Goal: Transaction & Acquisition: Purchase product/service

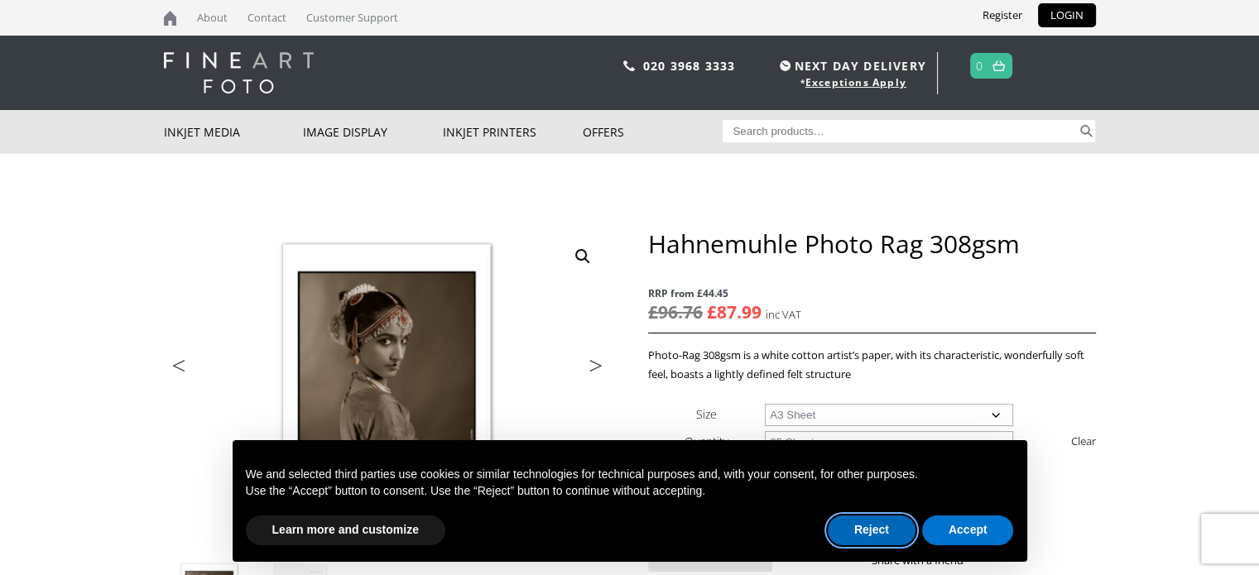
click at [888, 535] on button "Reject" at bounding box center [872, 531] width 88 height 30
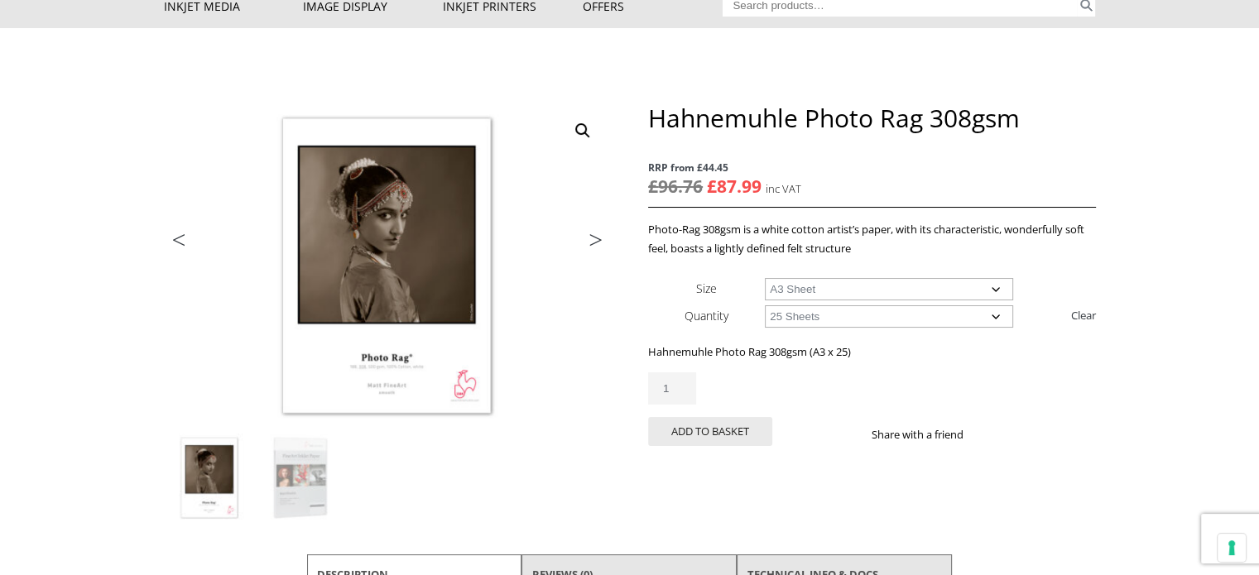
scroll to position [149, 0]
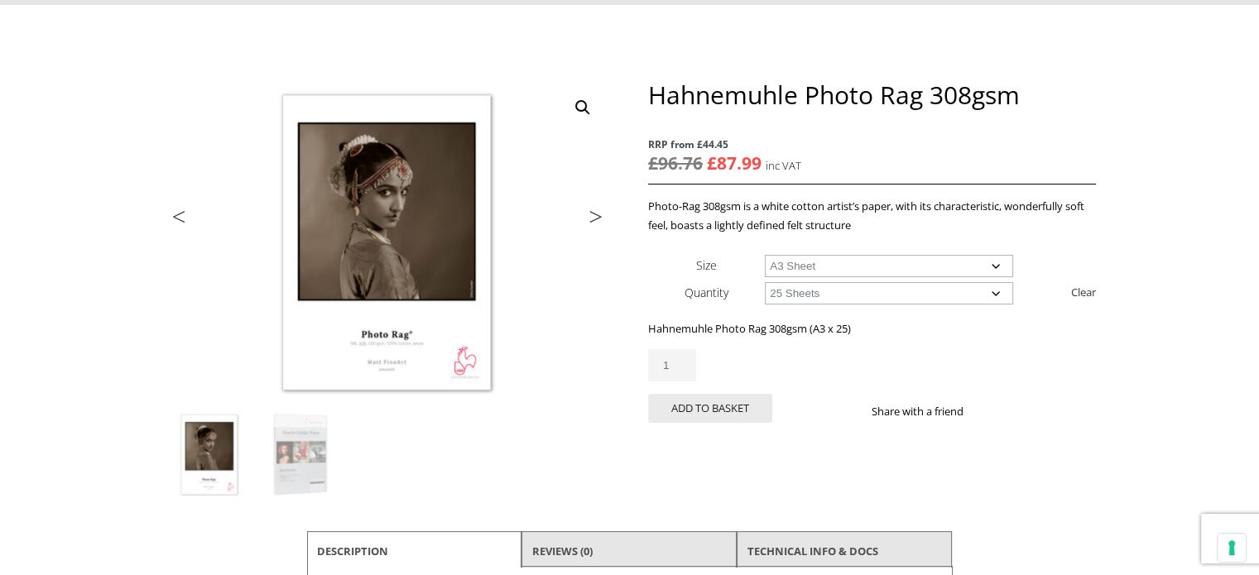
click at [805, 265] on select "Choose an option A4 Sheet A3 Sheet A3+ Sheet A2 Sheet" at bounding box center [889, 266] width 248 height 22
click at [825, 261] on select "Choose an option A4 Sheet A3 Sheet A3+ Sheet A2 Sheet" at bounding box center [889, 266] width 248 height 22
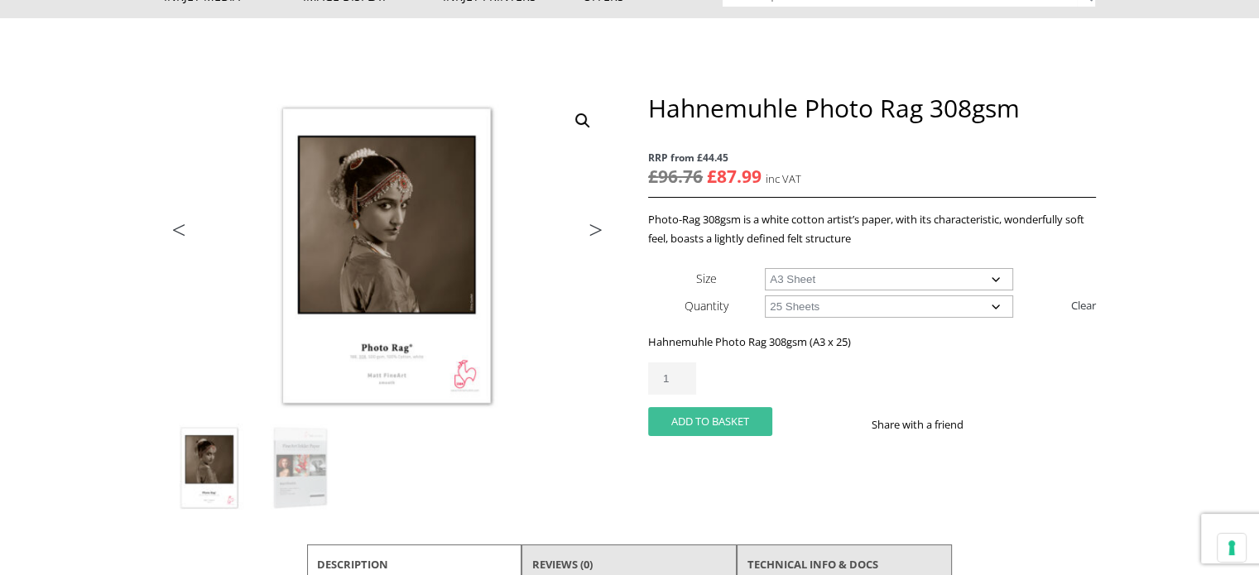
scroll to position [135, 0]
click at [715, 421] on button "Add to basket" at bounding box center [710, 422] width 124 height 29
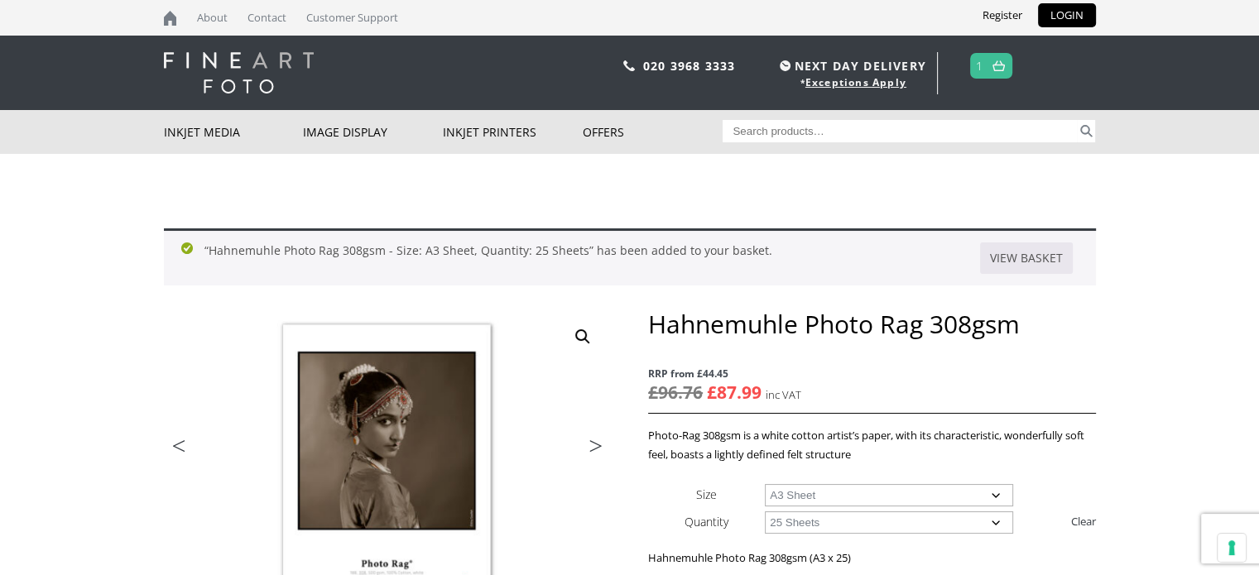
click at [880, 519] on select "Choose an option 25 Sheets" at bounding box center [889, 522] width 248 height 22
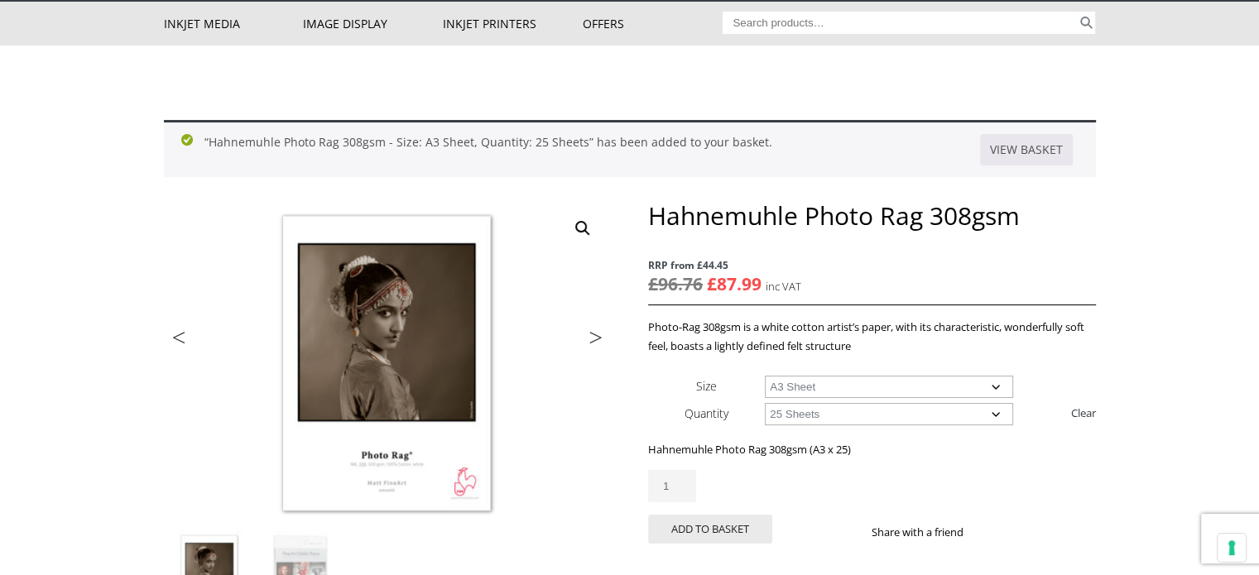
scroll to position [109, 0]
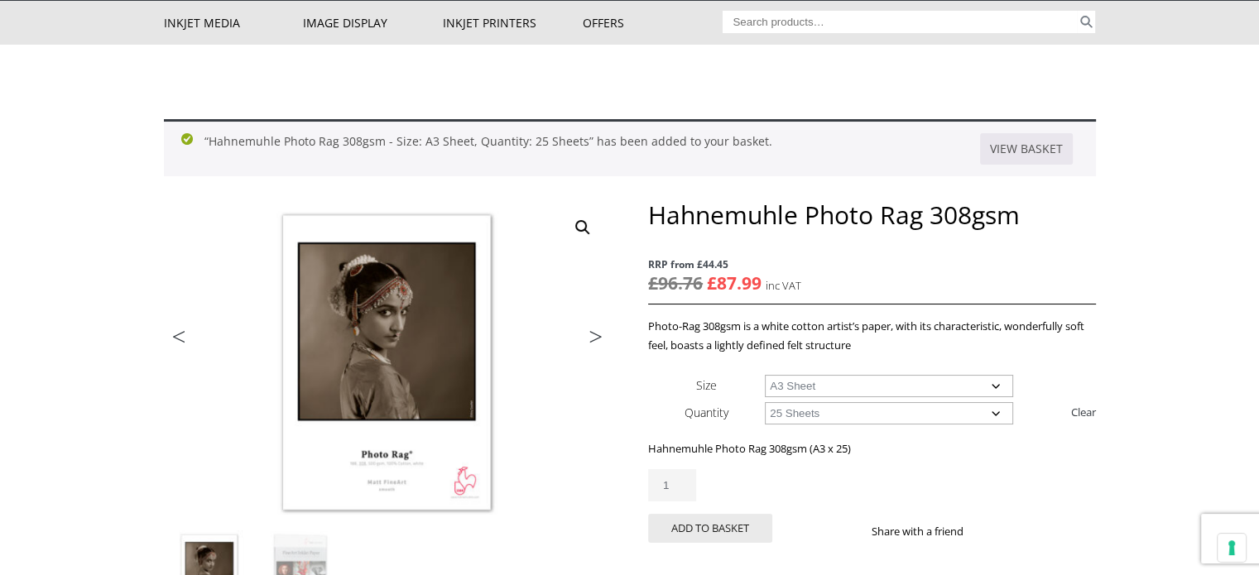
click at [884, 413] on select "Choose an option 25 Sheets" at bounding box center [889, 413] width 248 height 22
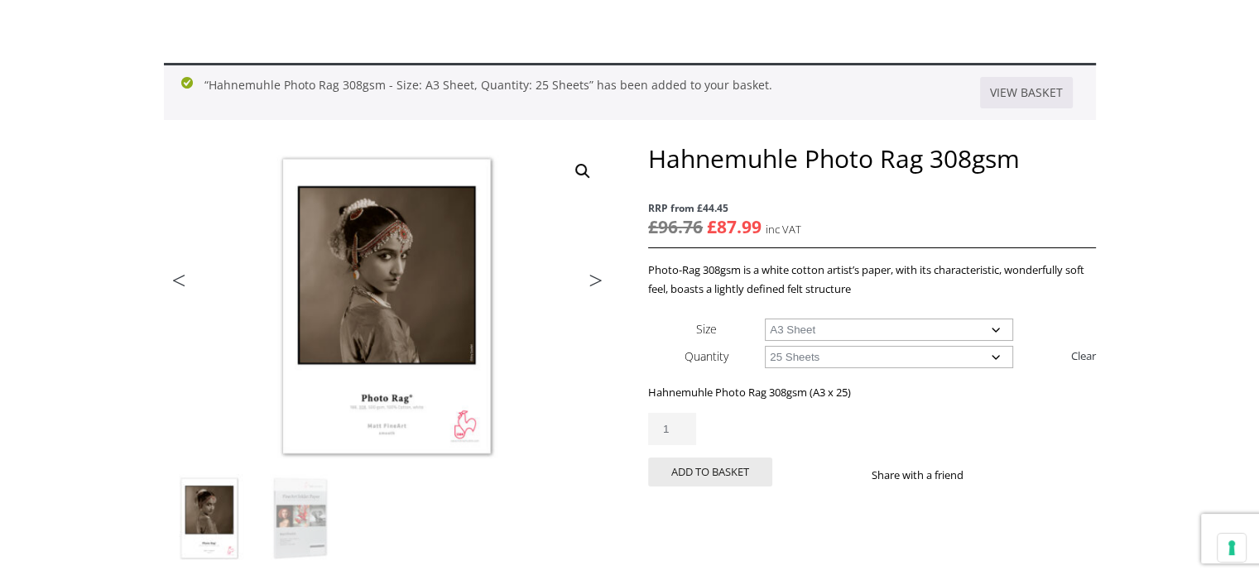
scroll to position [172, 0]
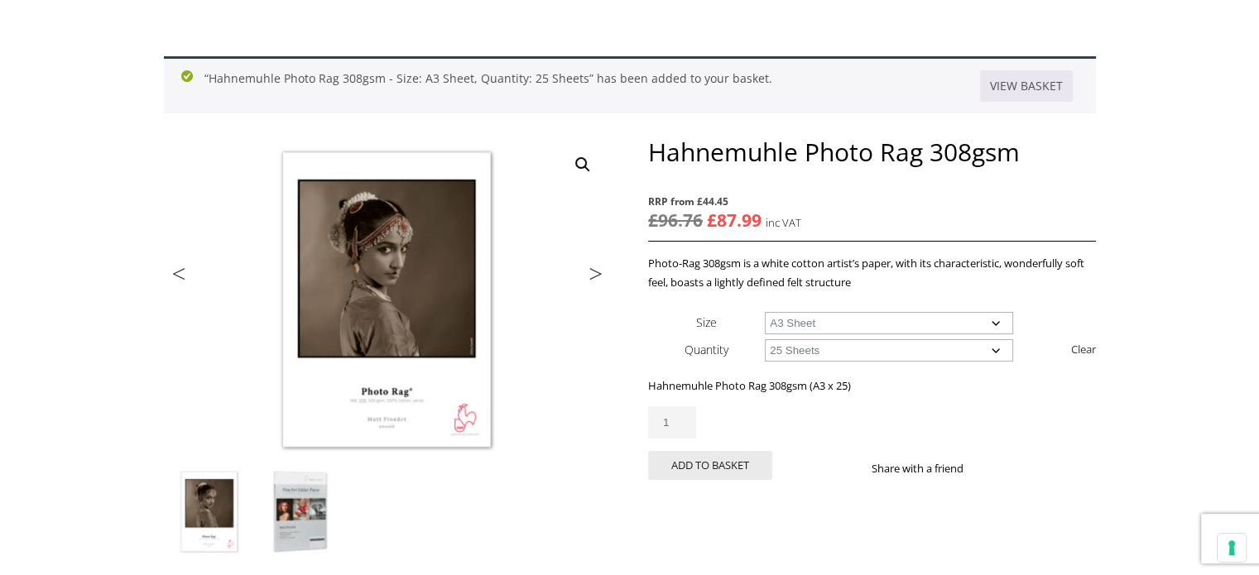
click at [299, 525] on img at bounding box center [300, 512] width 89 height 89
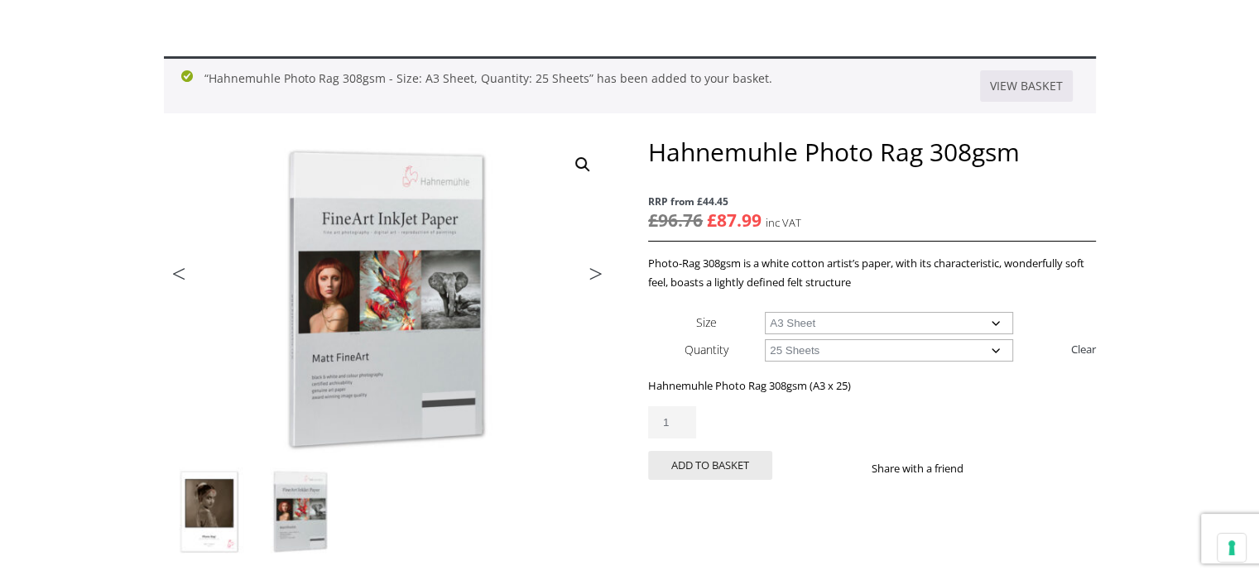
click at [218, 516] on img at bounding box center [209, 512] width 89 height 89
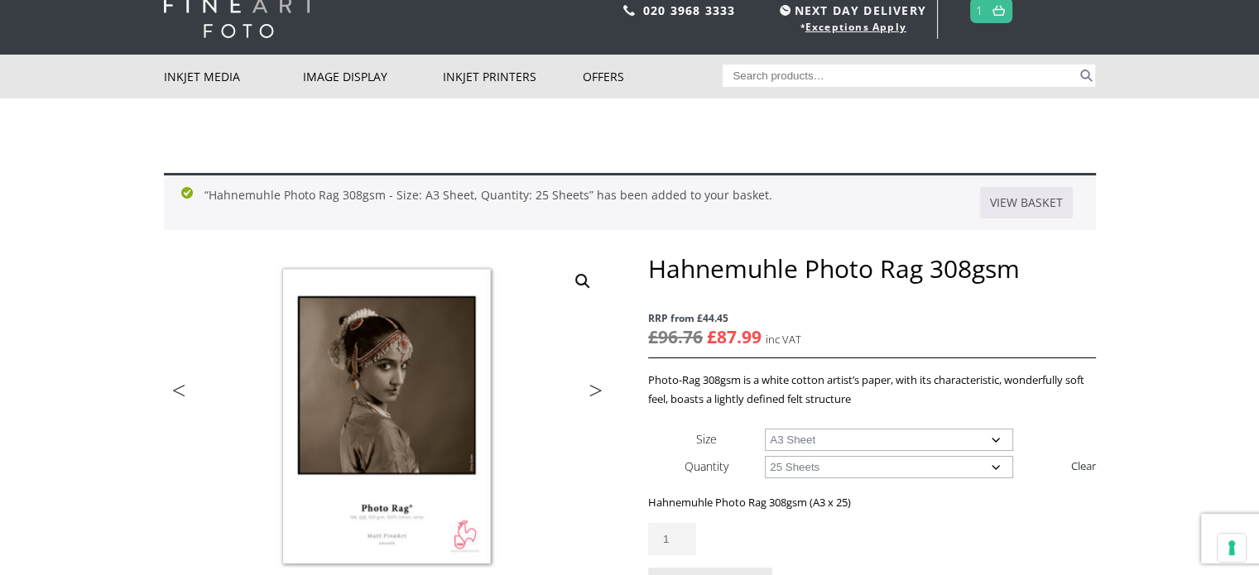
scroll to position [0, 0]
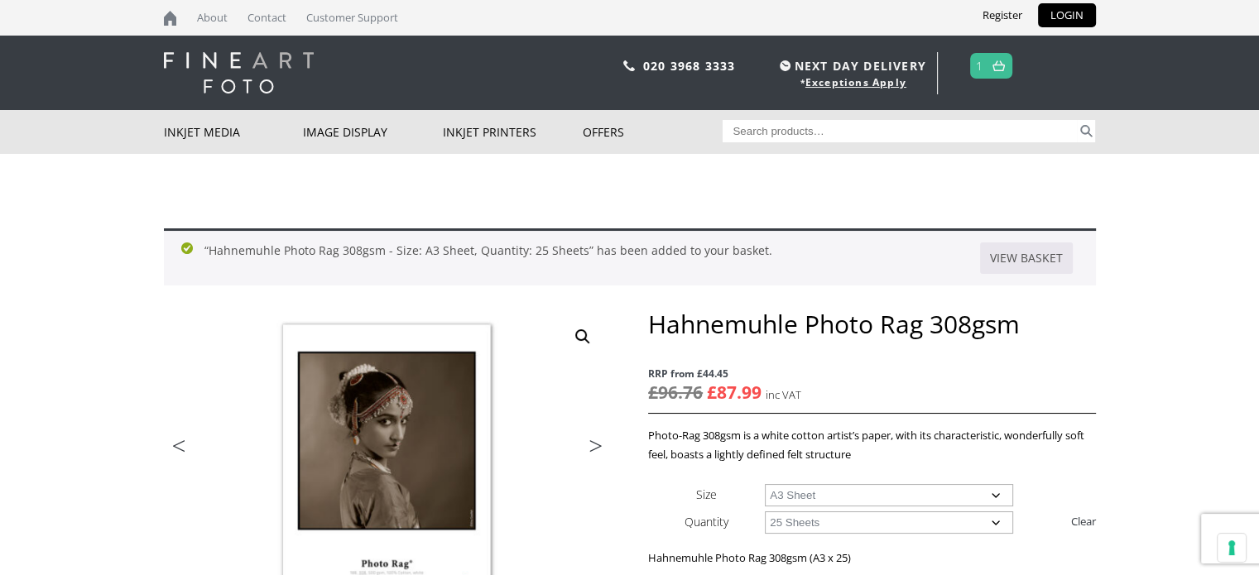
click at [805, 126] on input "Search for:" at bounding box center [899, 131] width 354 height 22
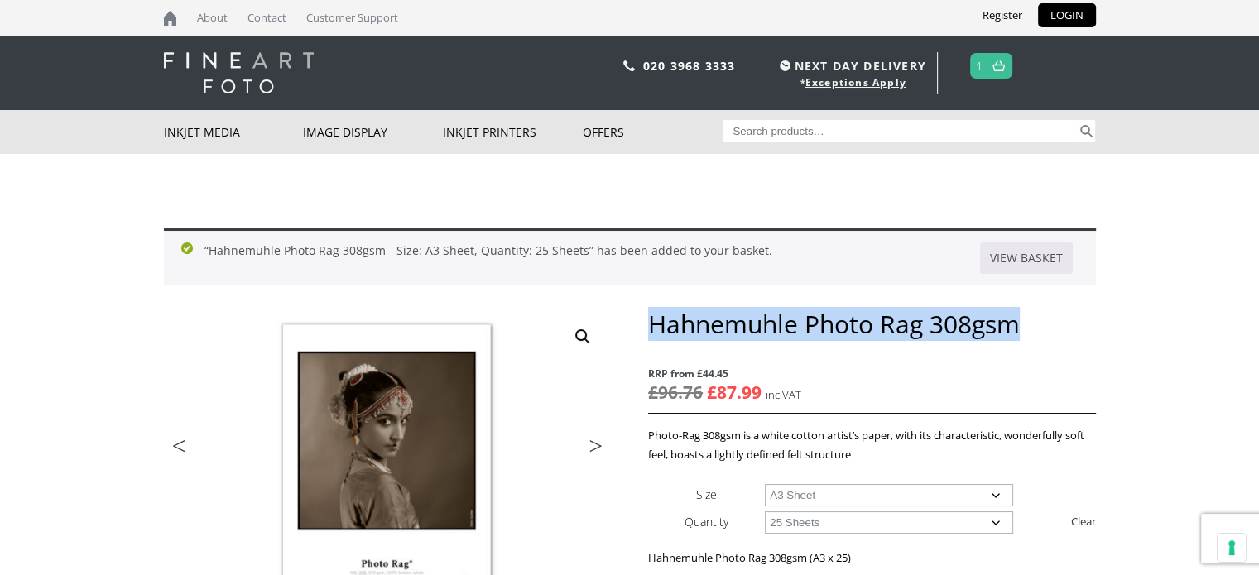
drag, startPoint x: 648, startPoint y: 333, endPoint x: 1015, endPoint y: 333, distance: 367.4
click at [1015, 333] on h1 "Hahnemuhle Photo Rag 308gsm" at bounding box center [871, 324] width 447 height 31
copy h1 "Hahnemuhle Photo Rag 308gsm"
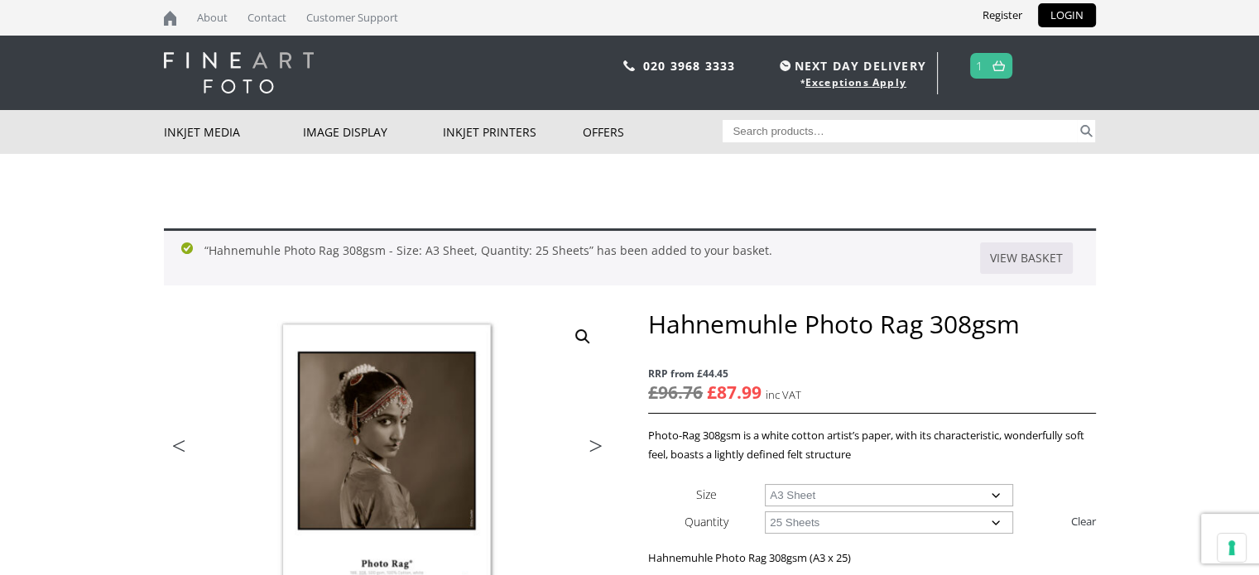
click at [967, 138] on input "Search for:" at bounding box center [899, 131] width 354 height 22
paste input "Hahnemuhle Photo Rag 308gsm"
type input "Hahnemuhle Photo Rag 308gsm"
click at [1077, 120] on button "Search" at bounding box center [1086, 131] width 19 height 22
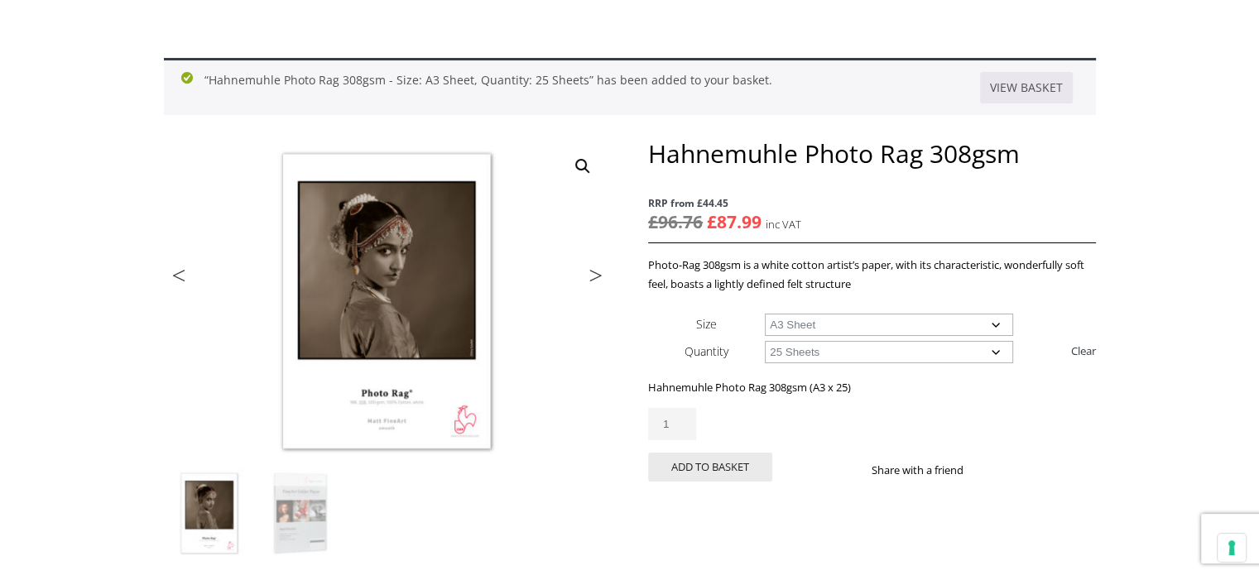
scroll to position [166, 0]
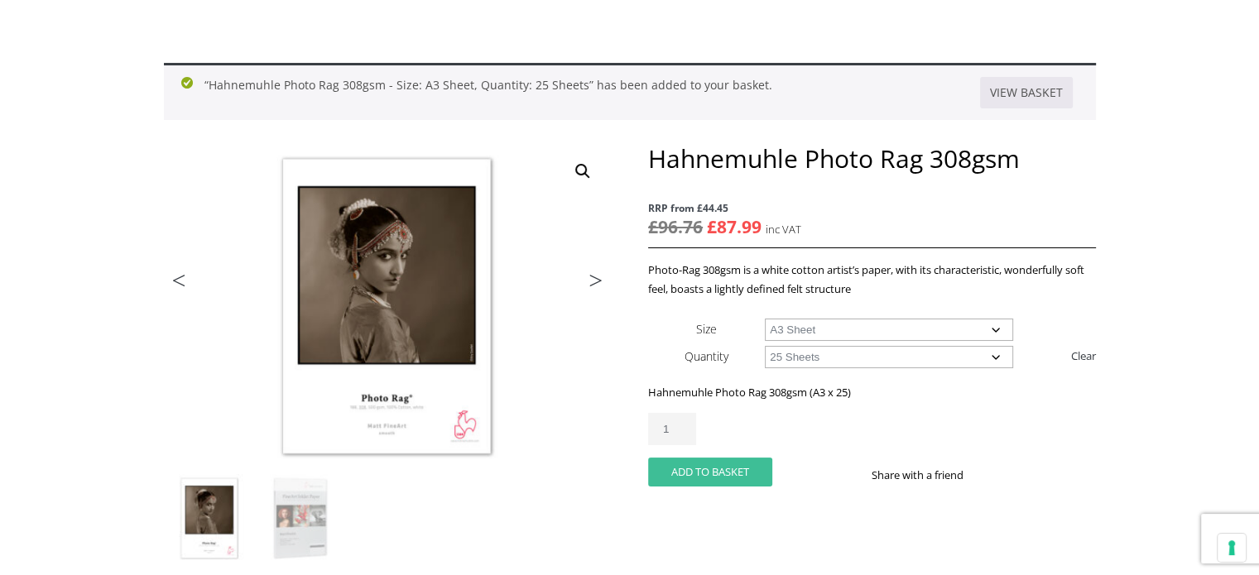
click at [741, 476] on button "Add to basket" at bounding box center [710, 472] width 124 height 29
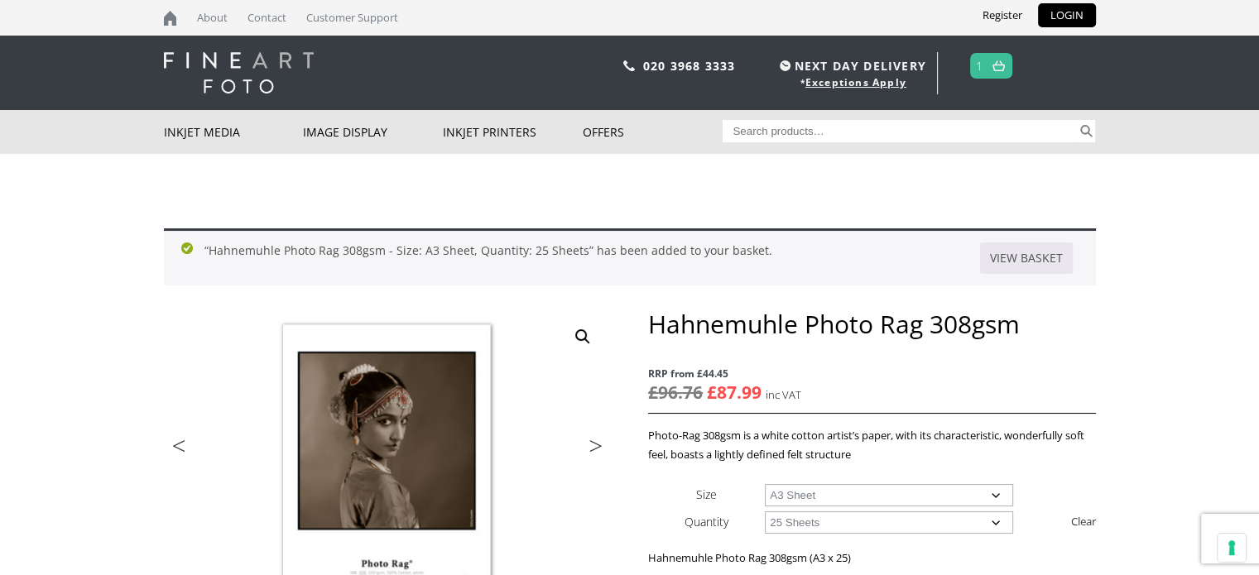
scroll to position [0, 0]
click at [981, 55] on link "1" at bounding box center [979, 66] width 7 height 24
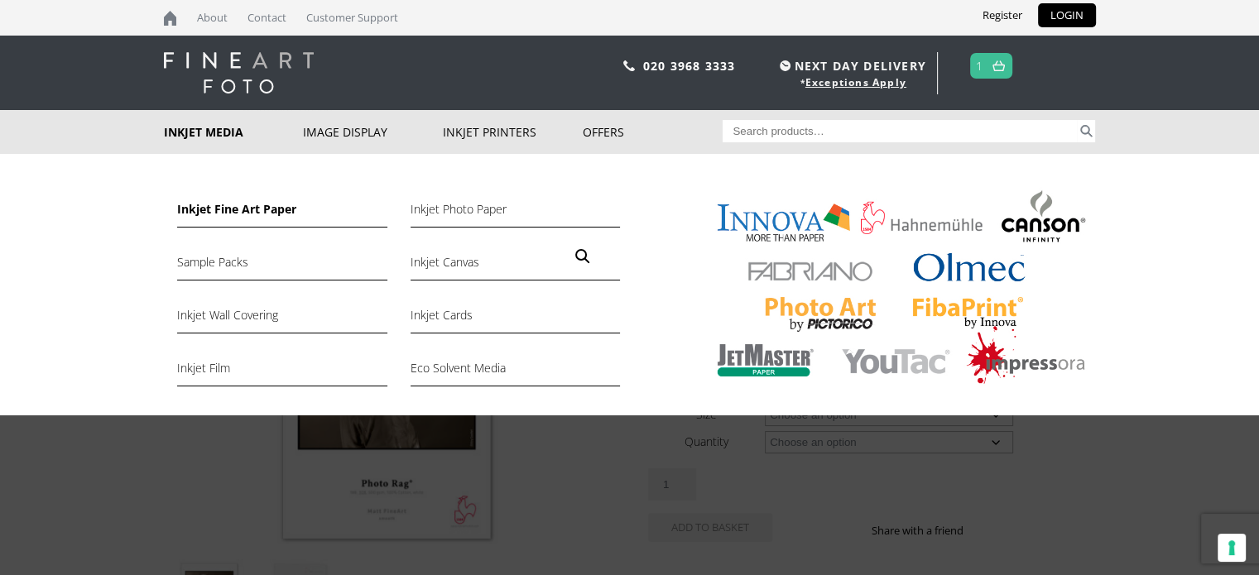
click at [231, 212] on link "Inkjet Fine Art Paper" at bounding box center [281, 213] width 209 height 28
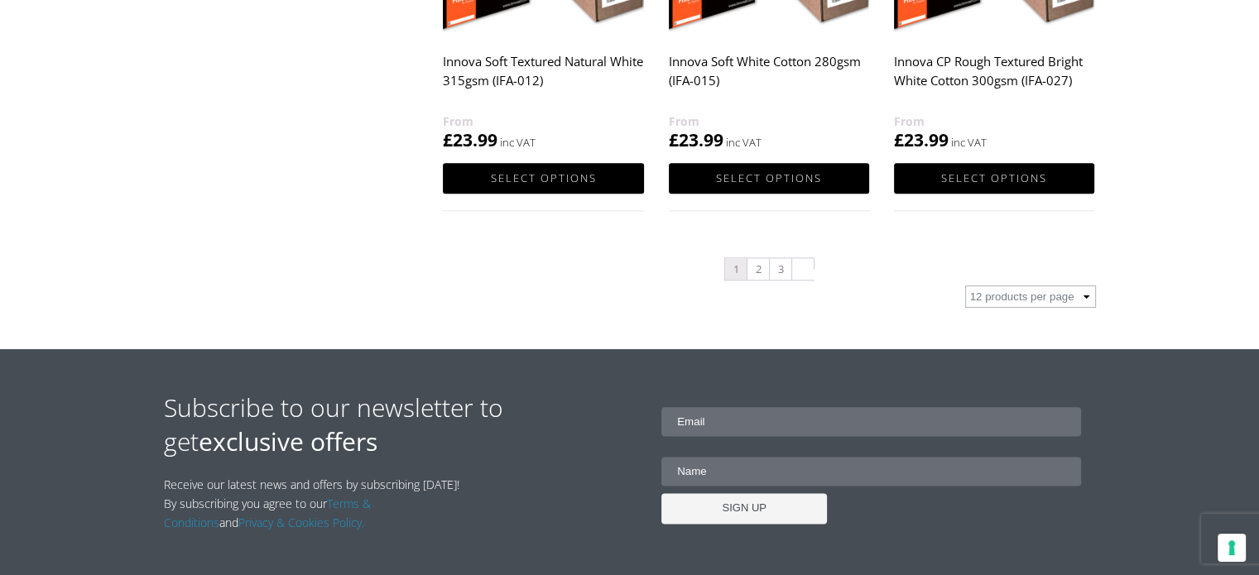
scroll to position [1952, 0]
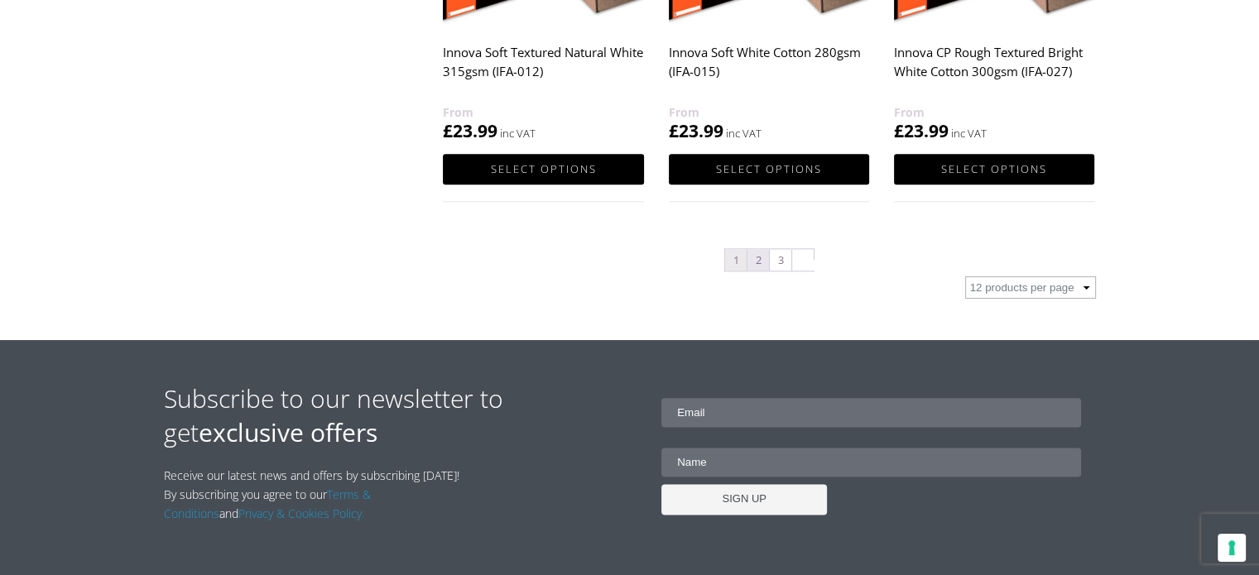
click at [761, 256] on link "2" at bounding box center [758, 260] width 22 height 22
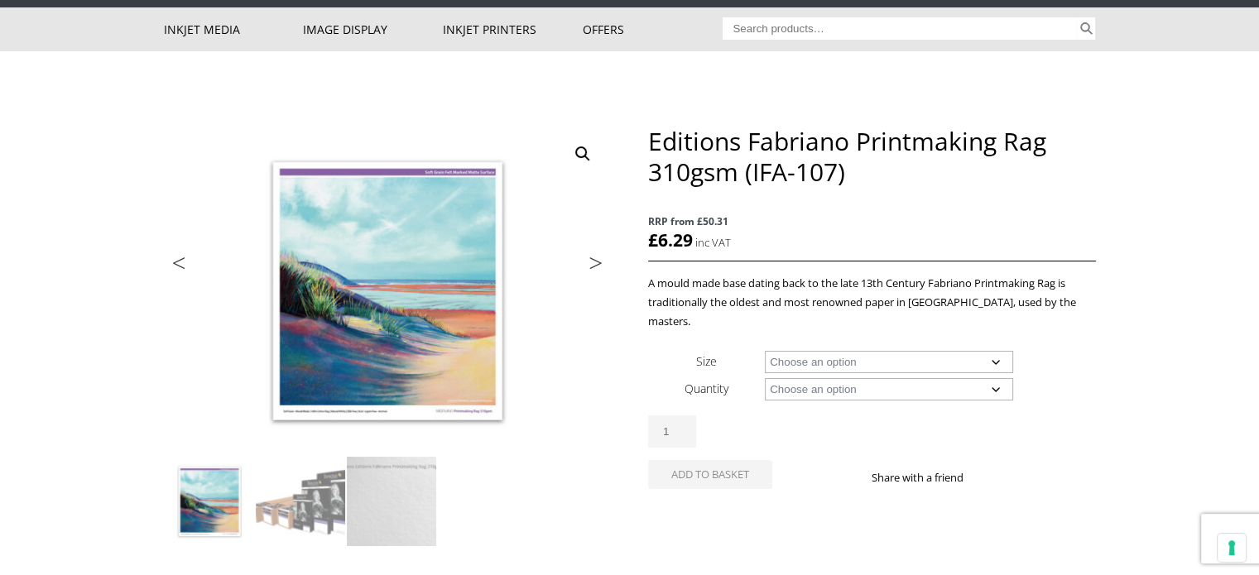
scroll to position [43, 0]
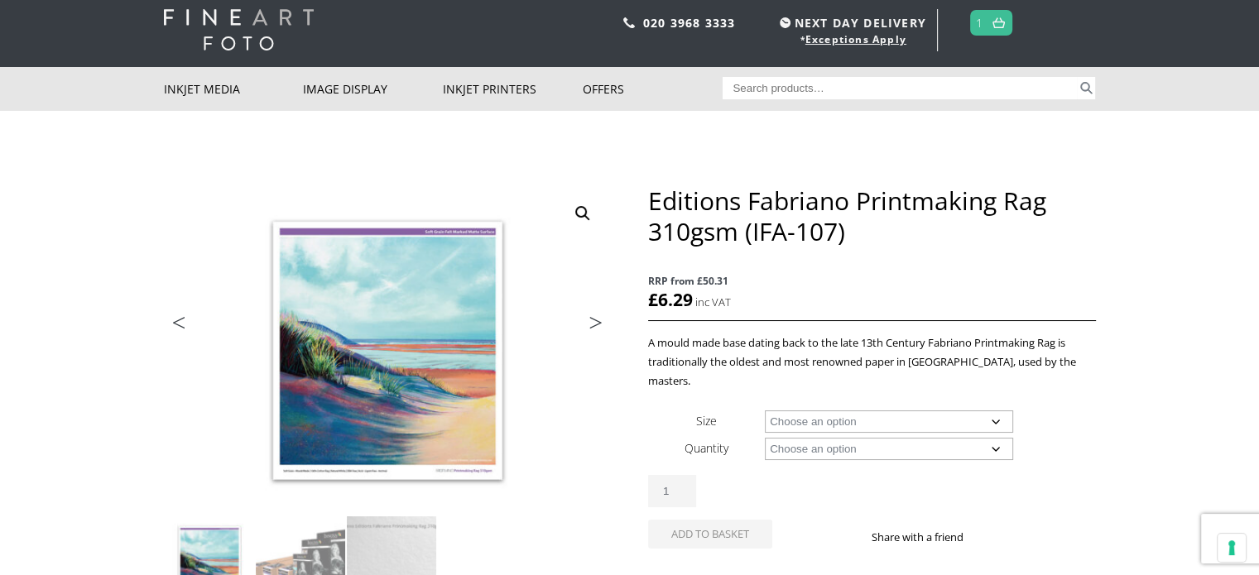
click at [853, 410] on select "Choose an option A4 Sheet A3 Sheet A3+ Sheet A2 Sheet 17" Wide Roll 24" Wide Ro…" at bounding box center [889, 421] width 248 height 22
click at [765, 410] on select "Choose an option A4 Sheet A3 Sheet A3+ Sheet A2 Sheet 17" Wide Roll 24" Wide Ro…" at bounding box center [889, 421] width 248 height 22
select select "a3-sheet"
click at [835, 438] on select "Choose an option 25 Sheets" at bounding box center [889, 449] width 248 height 22
select select "25-sheets"
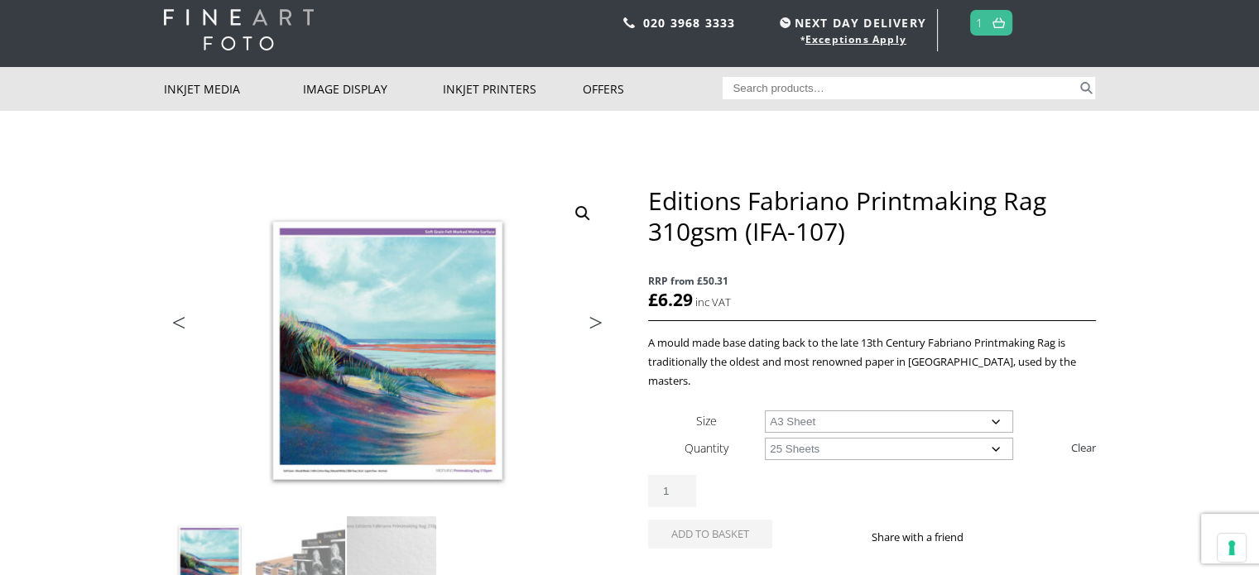
click at [765, 438] on select "Choose an option 25 Sheets" at bounding box center [889, 449] width 248 height 22
select select "a3-sheet"
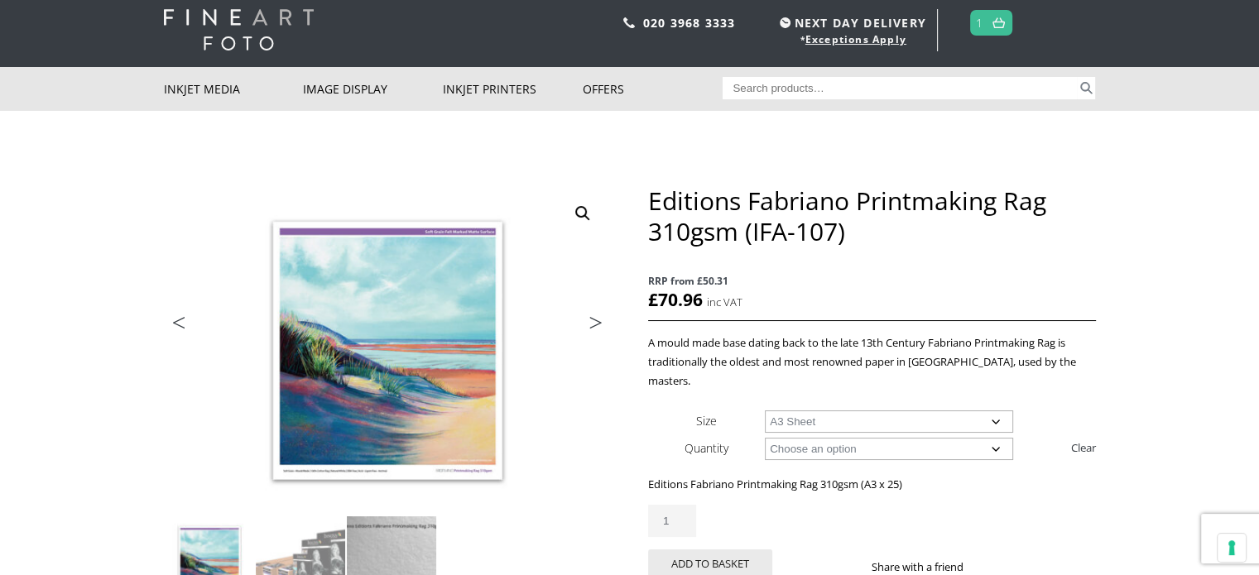
click at [388, 544] on img at bounding box center [391, 560] width 89 height 89
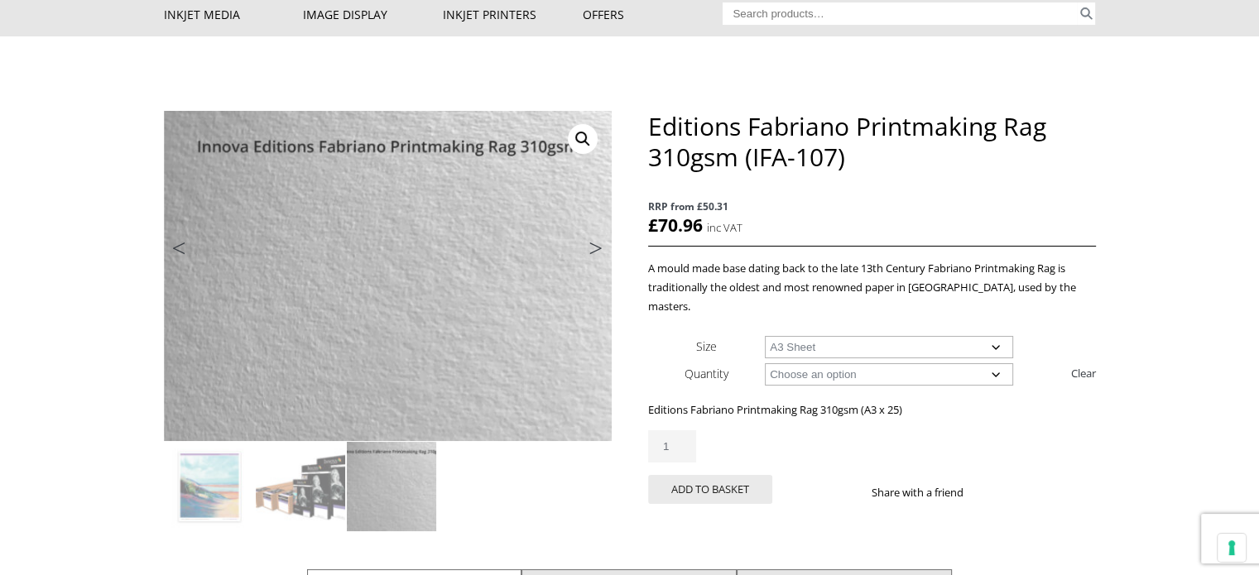
scroll to position [118, 0]
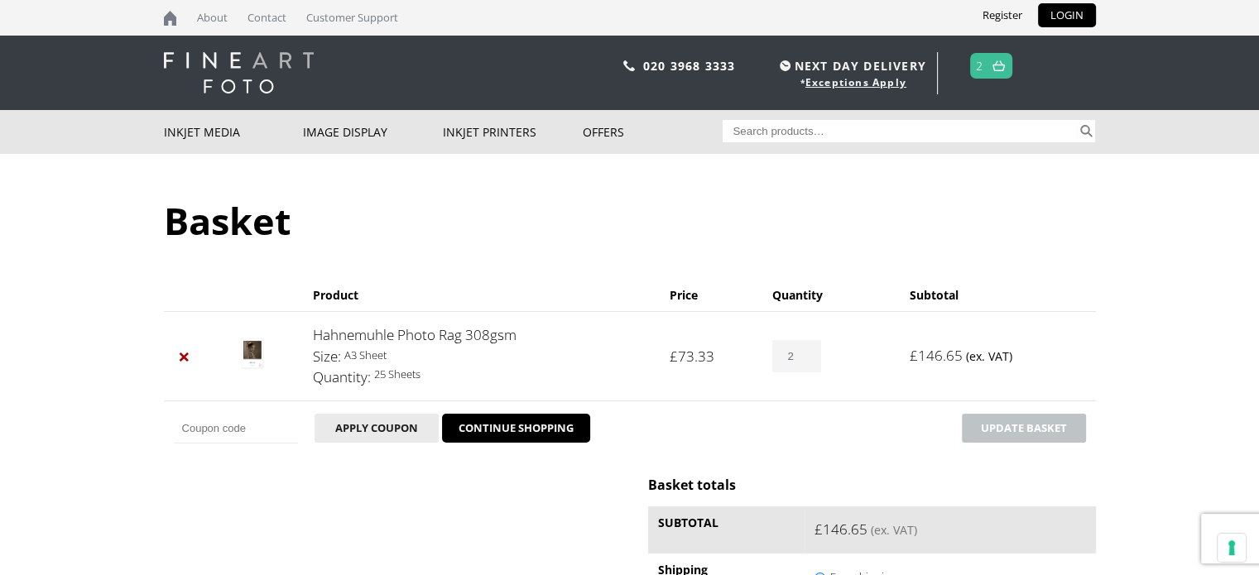
click at [462, 330] on link "Hahnemuhle Photo Rag 308gsm" at bounding box center [415, 334] width 204 height 19
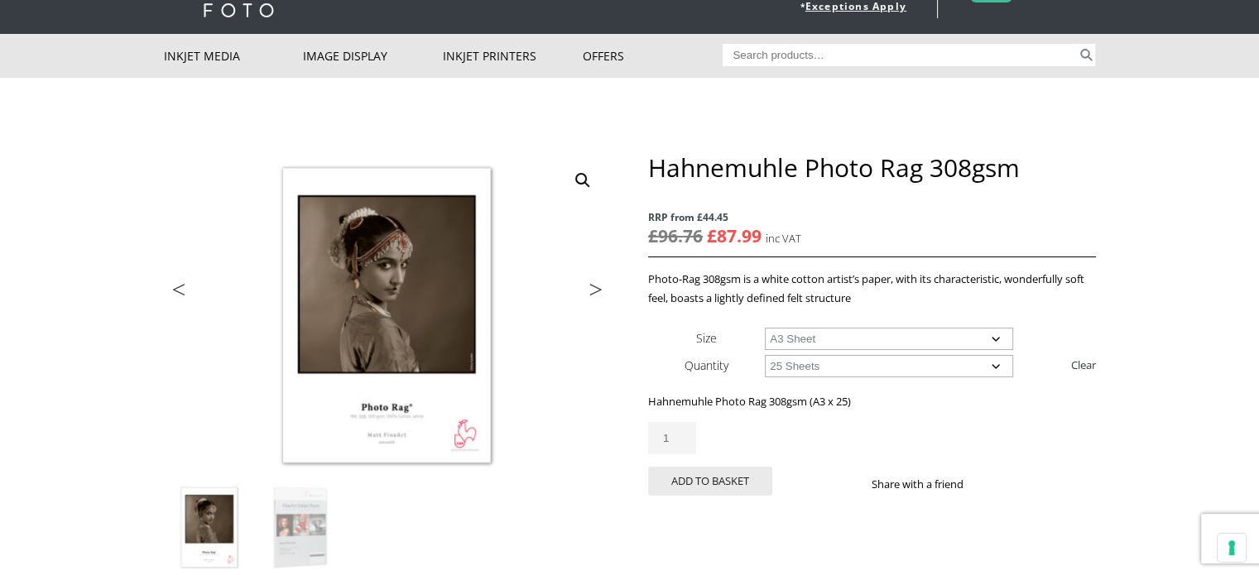
scroll to position [86, 0]
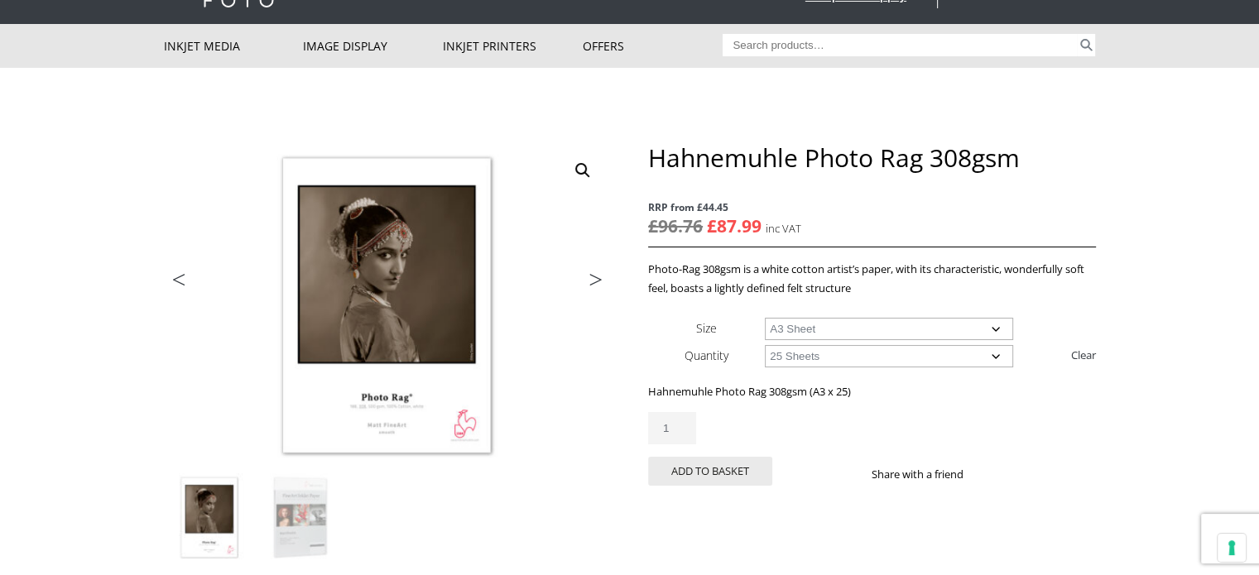
click at [928, 333] on select "Choose an option A4 Sheet A3 Sheet A3+ Sheet A2 Sheet" at bounding box center [889, 329] width 248 height 22
click at [765, 318] on select "Choose an option A4 Sheet A3 Sheet A3+ Sheet A2 Sheet" at bounding box center [889, 329] width 248 height 22
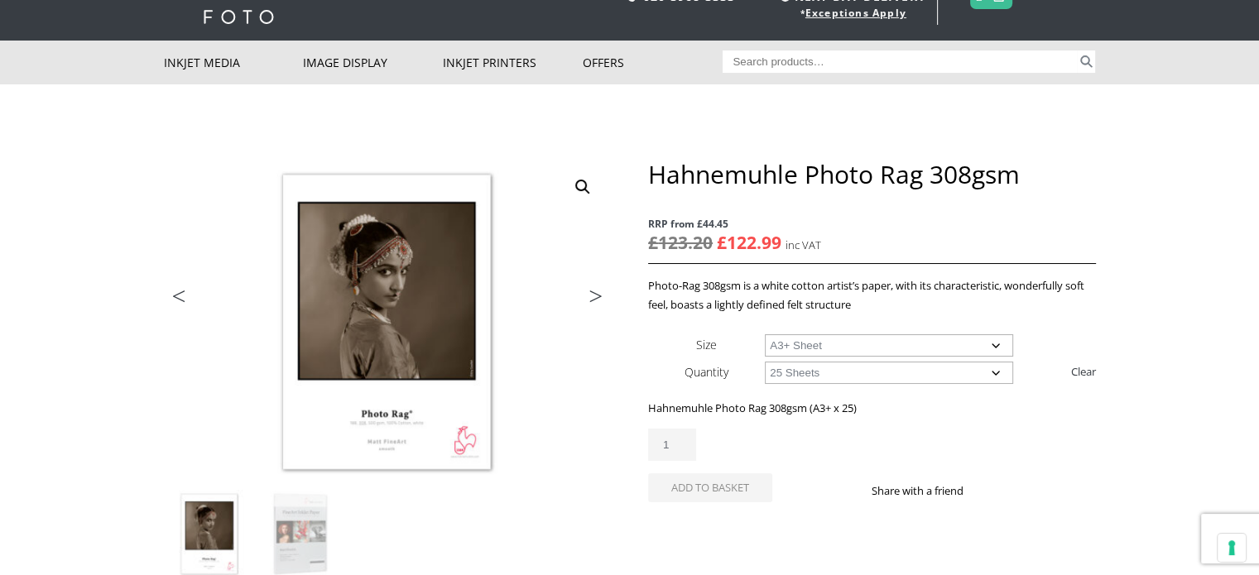
scroll to position [65, 0]
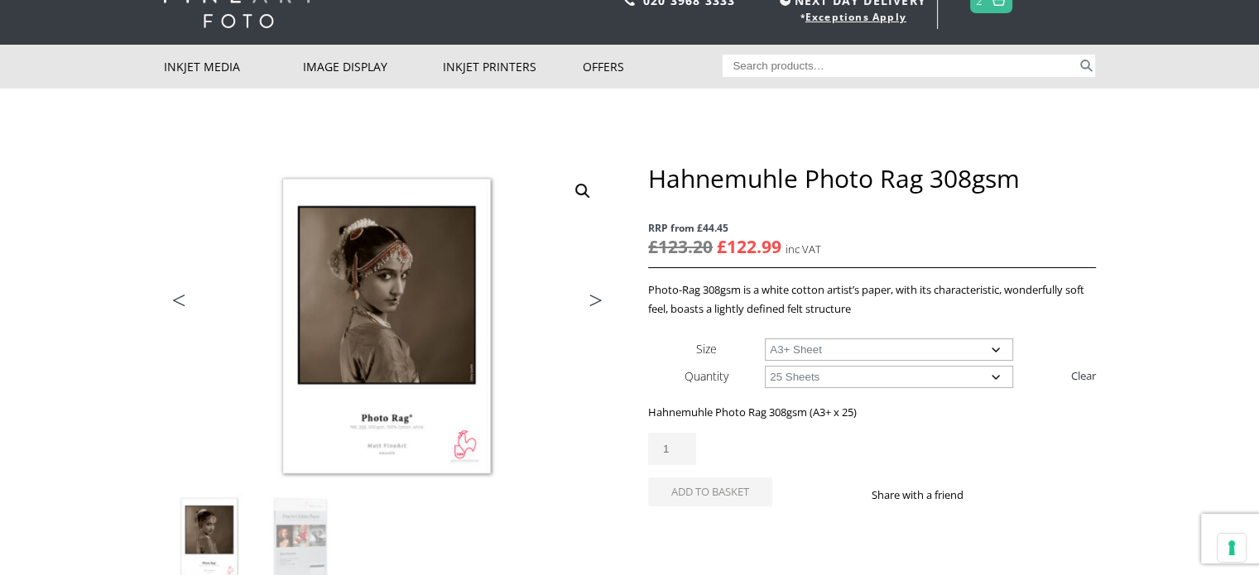
click at [867, 337] on td "Choose an option A4 Sheet A3 Sheet A3+ Sheet A2 Sheet" at bounding box center [930, 348] width 330 height 27
click at [859, 354] on select "Choose an option A4 Sheet A3 Sheet A3+ Sheet A2 Sheet" at bounding box center [889, 349] width 248 height 22
click at [765, 338] on select "Choose an option A4 Sheet A3 Sheet A3+ Sheet A2 Sheet" at bounding box center [889, 349] width 248 height 22
click at [834, 347] on select "Choose an option A4 Sheet A3 Sheet A3+ Sheet A2 Sheet" at bounding box center [889, 349] width 248 height 22
click at [765, 338] on select "Choose an option A4 Sheet A3 Sheet A3+ Sheet A2 Sheet" at bounding box center [889, 349] width 248 height 22
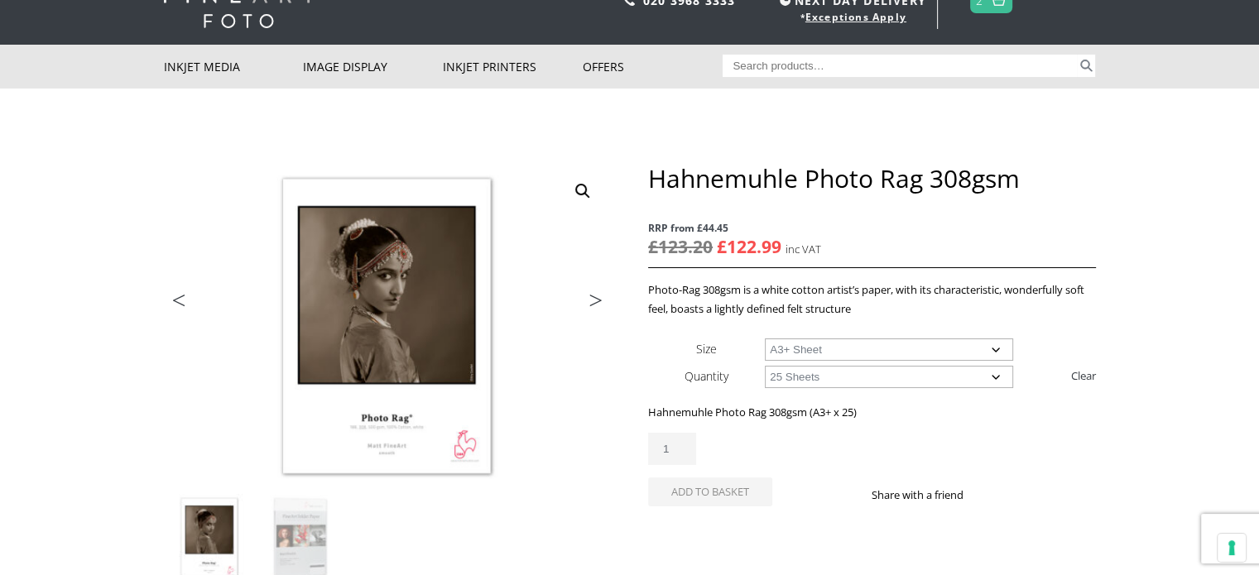
click at [1026, 317] on p "Photo-Rag 308gsm is a white cotton artist’s paper, with its characteristic, won…" at bounding box center [871, 300] width 447 height 38
click at [801, 355] on select "Choose an option A4 Sheet A3 Sheet A3+ Sheet A2 Sheet" at bounding box center [889, 349] width 248 height 22
select select "a3-sheet"
click at [765, 338] on select "Choose an option A4 Sheet A3 Sheet A3+ Sheet A2 Sheet" at bounding box center [889, 349] width 248 height 22
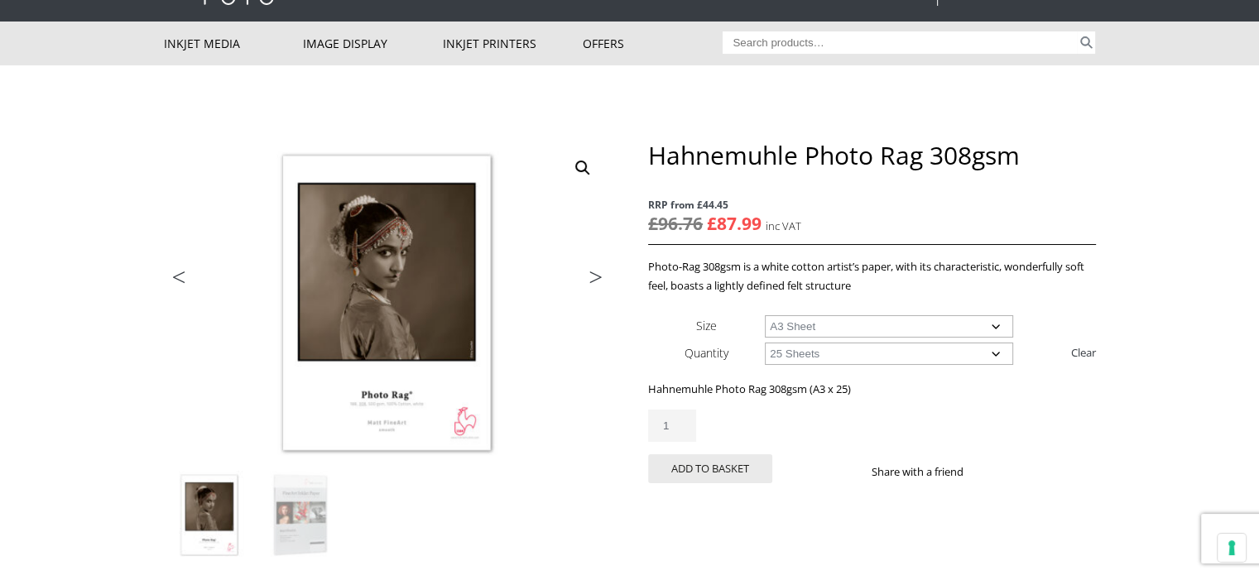
scroll to position [0, 0]
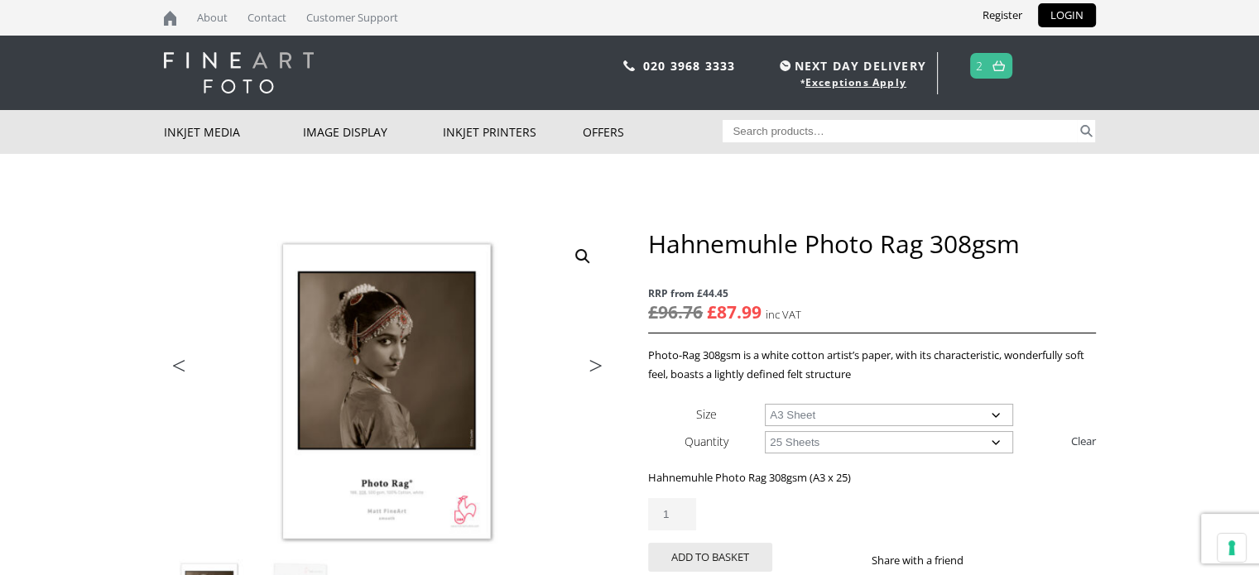
click at [1000, 69] on img at bounding box center [998, 65] width 12 height 11
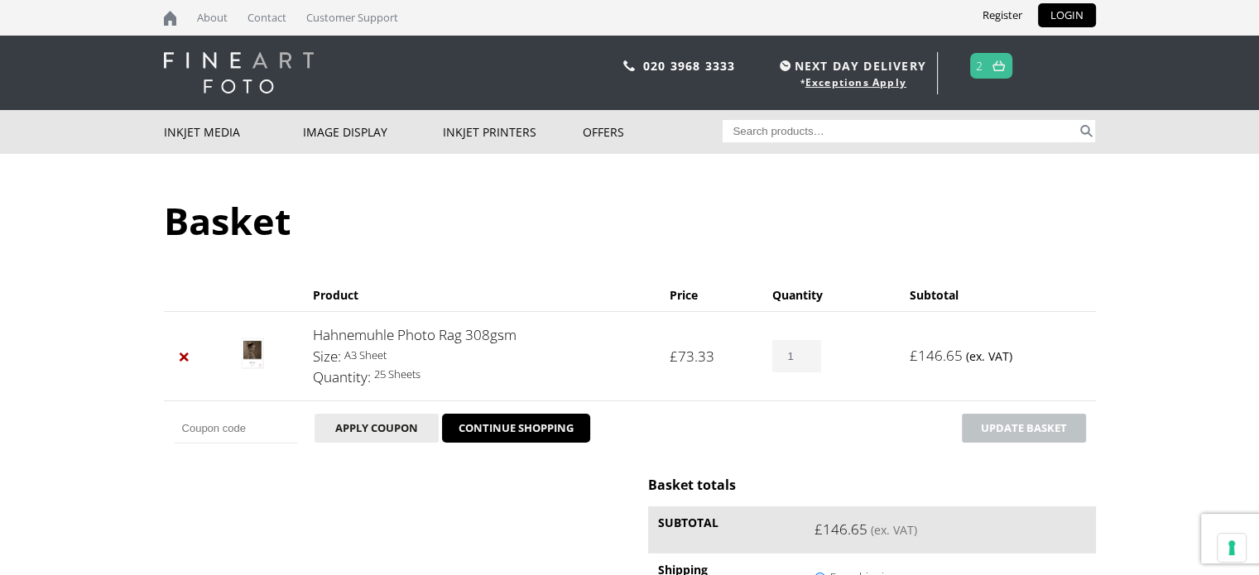
type input "1"
click at [808, 356] on input "1" at bounding box center [796, 356] width 48 height 32
click at [809, 406] on td "Coupon: Apply coupon CONTINUE SHOPPING Update basket" at bounding box center [630, 428] width 932 height 55
click at [1010, 433] on button "Update basket" at bounding box center [1024, 428] width 124 height 29
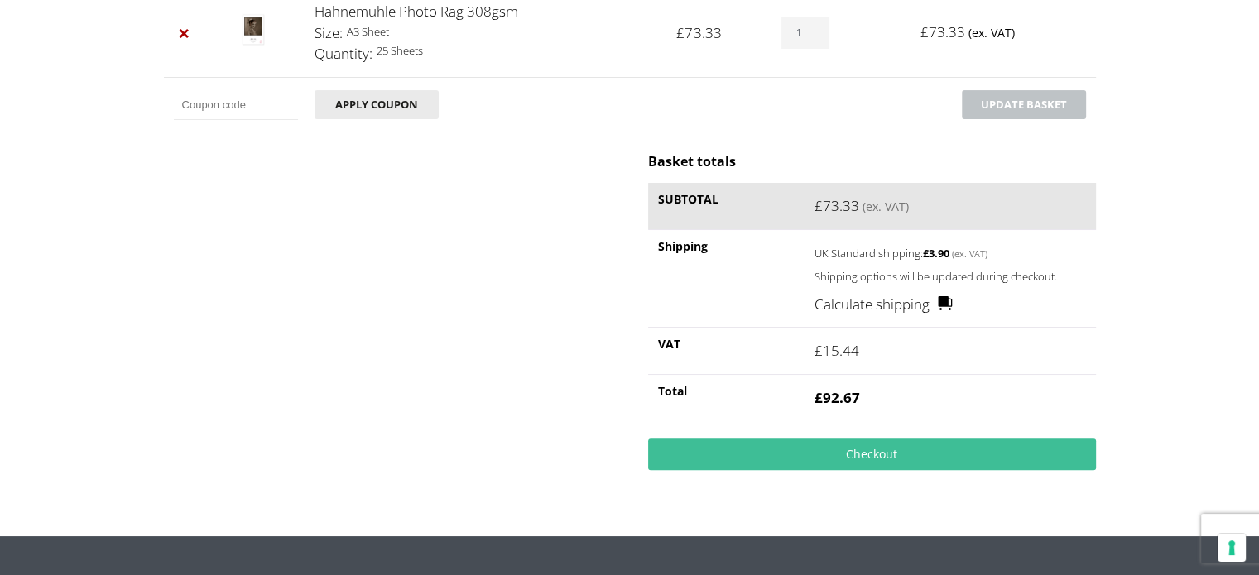
scroll to position [386, 0]
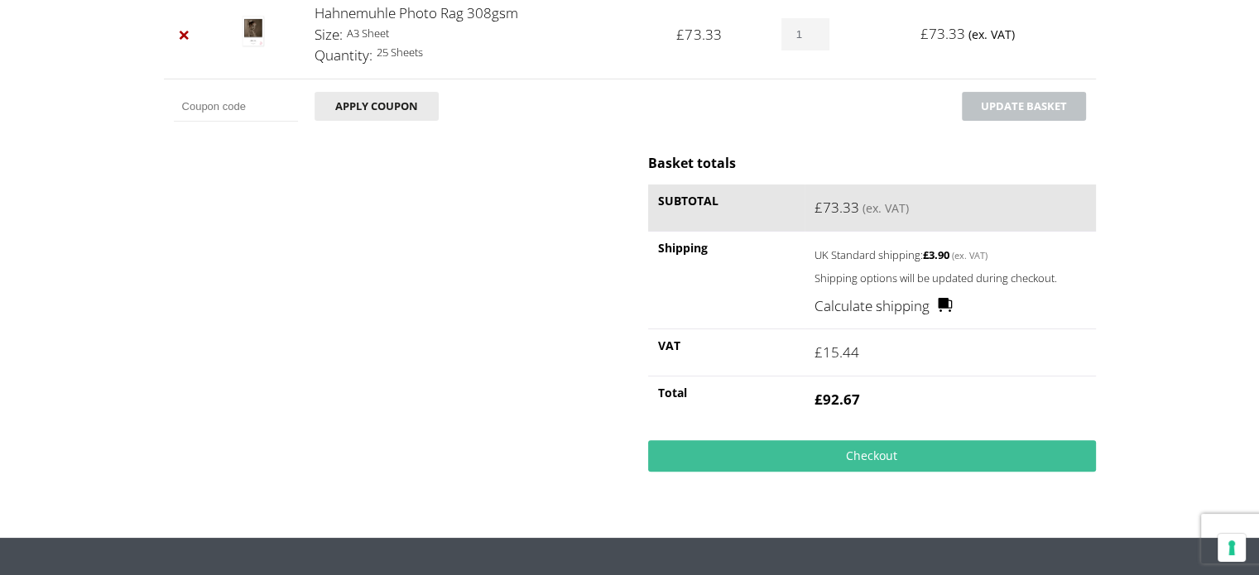
click at [864, 305] on link "Calculate shipping" at bounding box center [883, 306] width 138 height 22
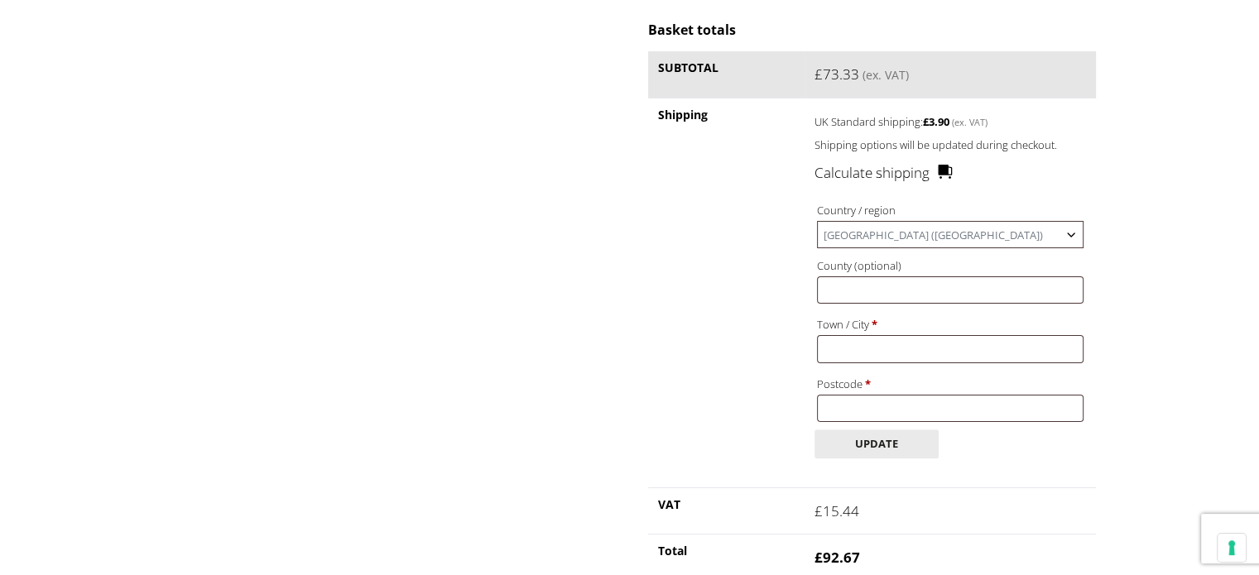
scroll to position [516, 0]
click at [868, 361] on input "Town / City *" at bounding box center [950, 351] width 266 height 27
type input "St Leonards-on-Sea"
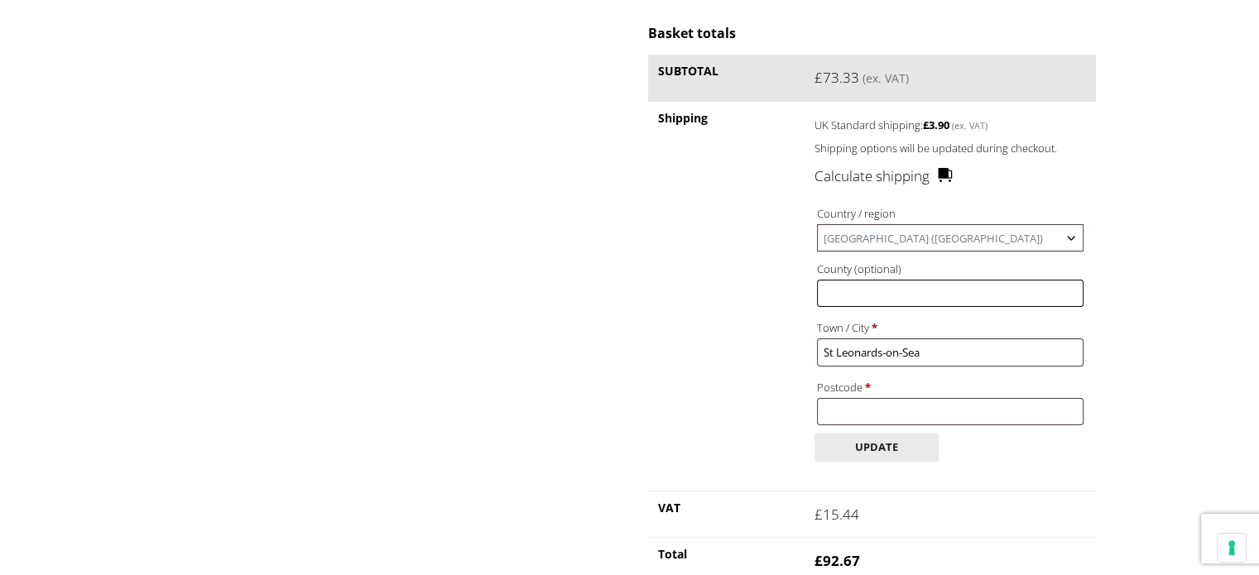
type input "County (optional)"
type input "TN38 0RN"
drag, startPoint x: 923, startPoint y: 293, endPoint x: 803, endPoint y: 285, distance: 120.3
click at [803, 285] on tr "Shipping UK Standard shipping: £ 3.90 (ex. VAT) Shipping options will be update…" at bounding box center [871, 296] width 447 height 390
click at [867, 453] on button "Update" at bounding box center [876, 447] width 124 height 29
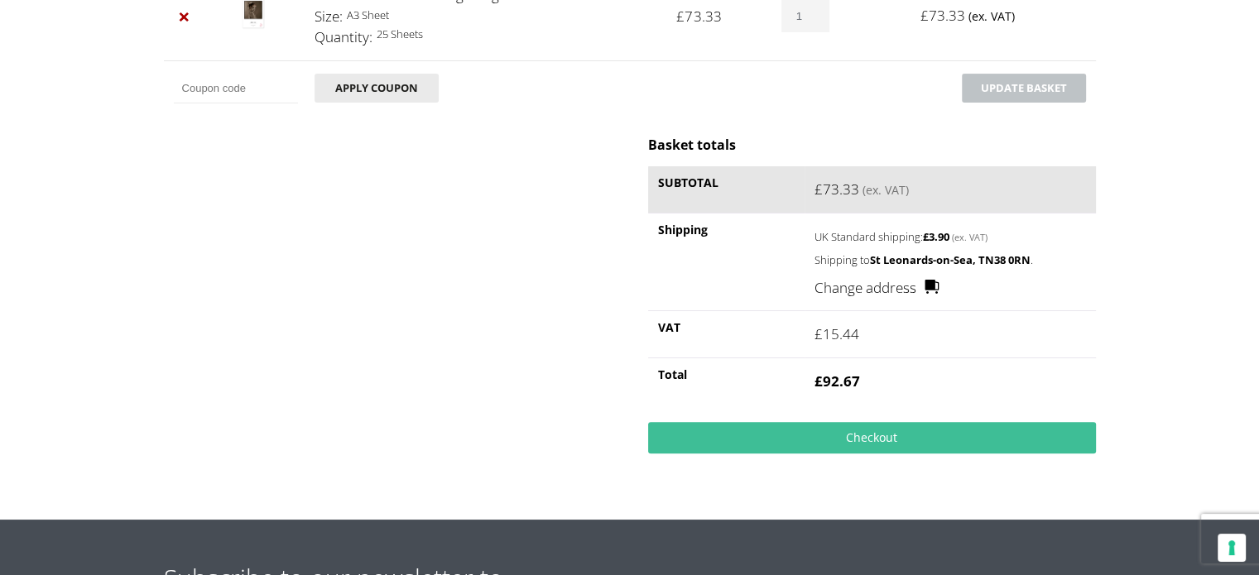
scroll to position [407, 0]
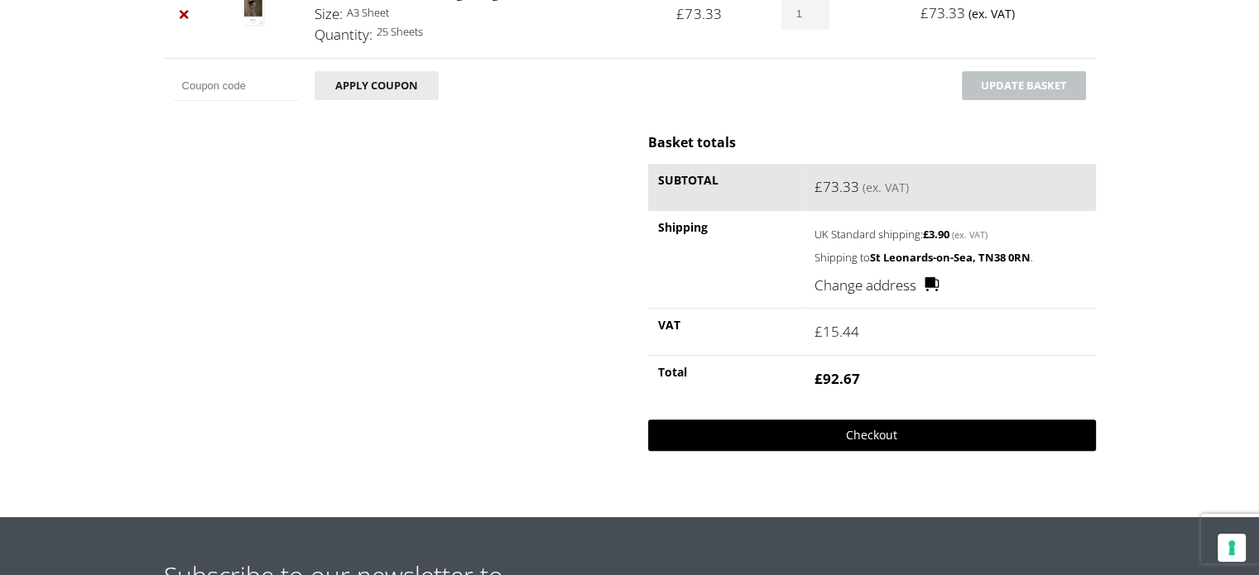
click at [778, 427] on link "Checkout" at bounding box center [871, 435] width 447 height 31
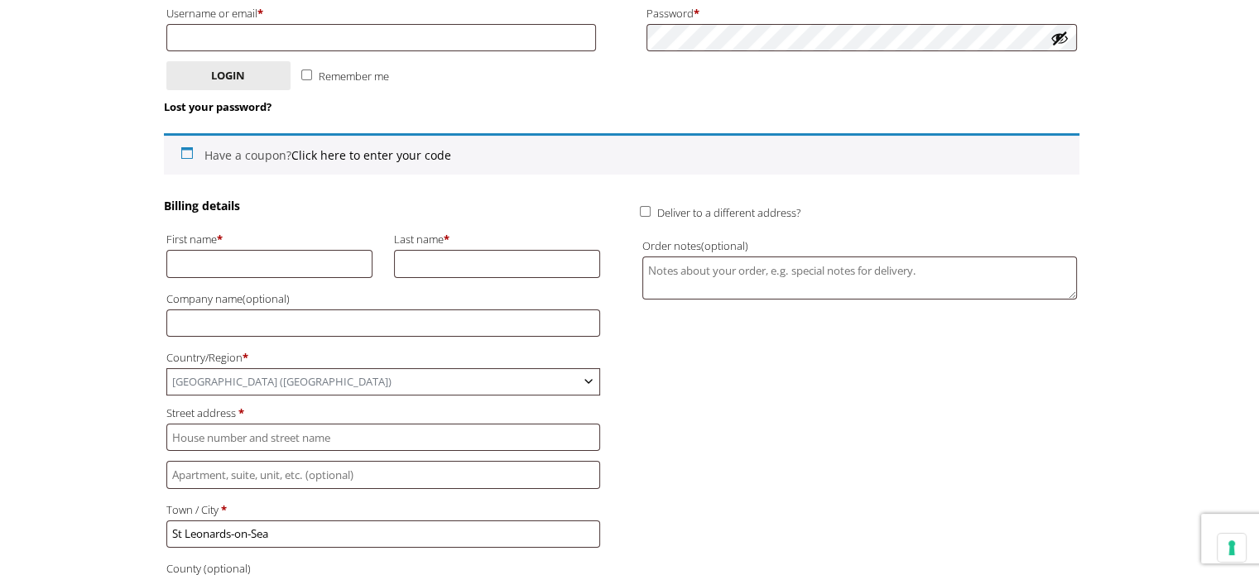
scroll to position [319, 0]
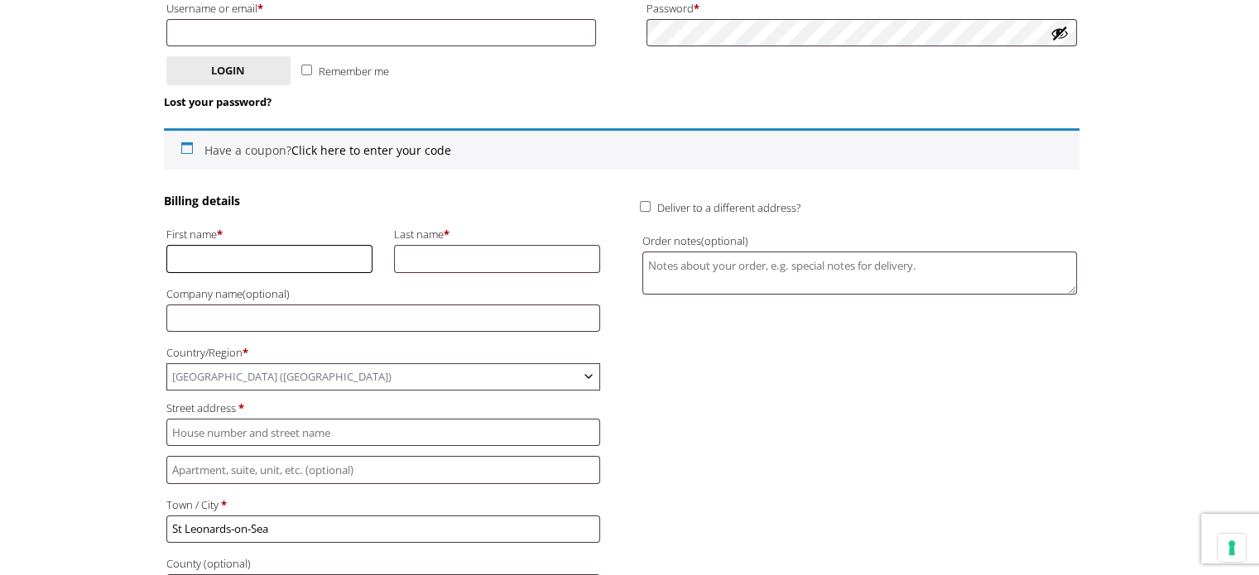
click at [231, 264] on input "First name *" at bounding box center [269, 258] width 207 height 27
type input "Shona"
click at [427, 263] on input "Last name *" at bounding box center [497, 258] width 207 height 27
type input "Waldron"
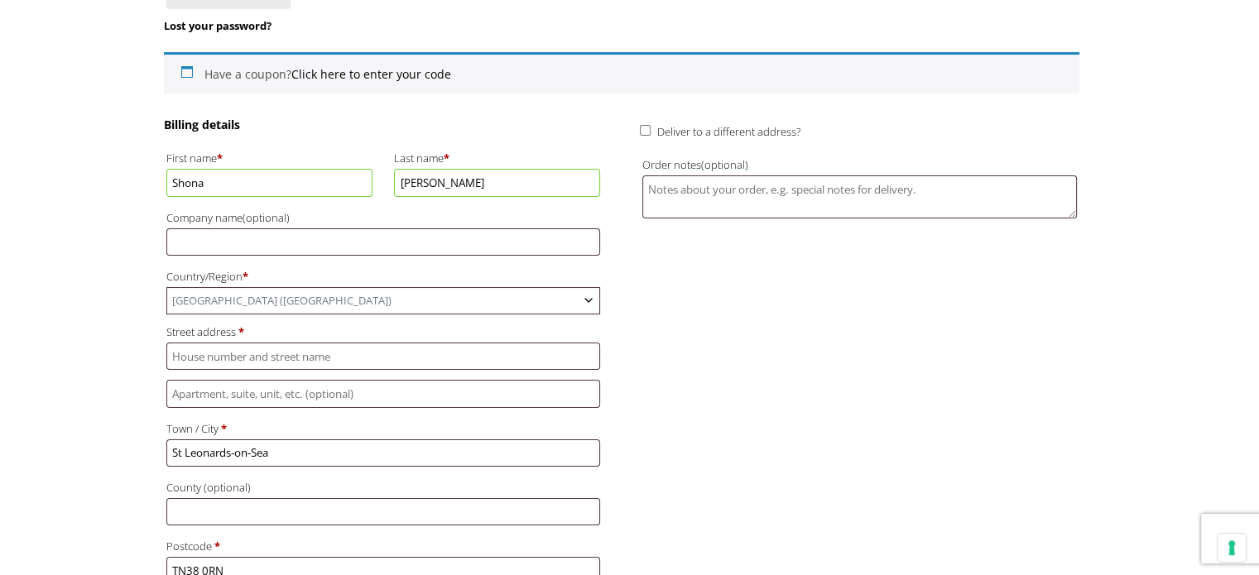
scroll to position [406, 0]
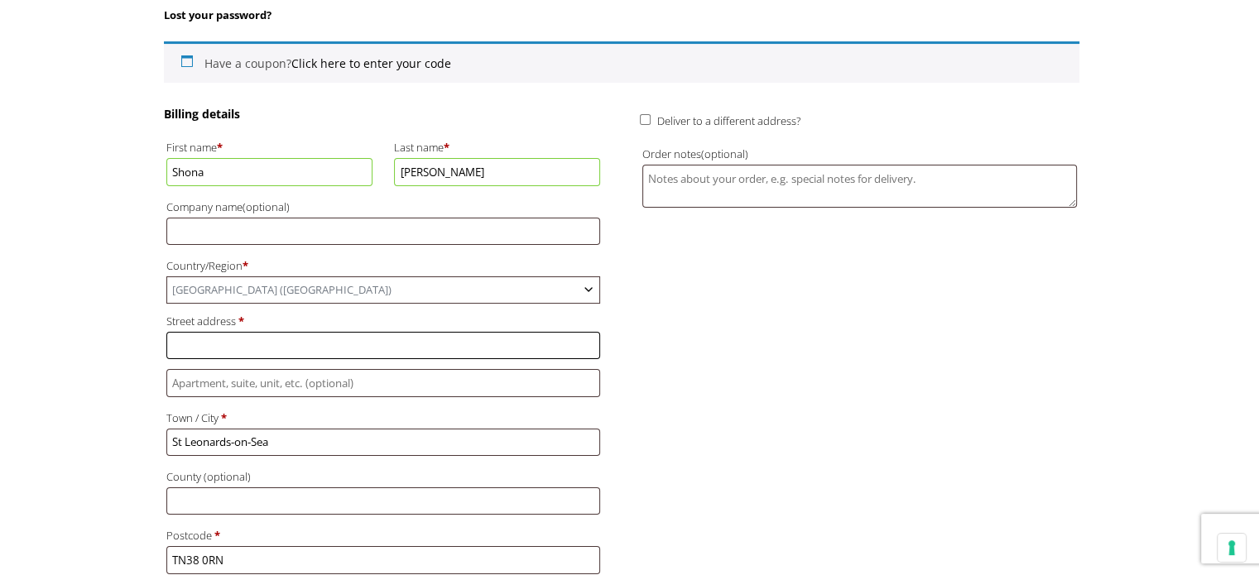
click at [290, 353] on input "Street address *" at bounding box center [383, 345] width 434 height 27
type input "15 Clinton Crescent"
type input "shona.waldron@gmail.com"
type input "County (optional)"
type input "+447896347428"
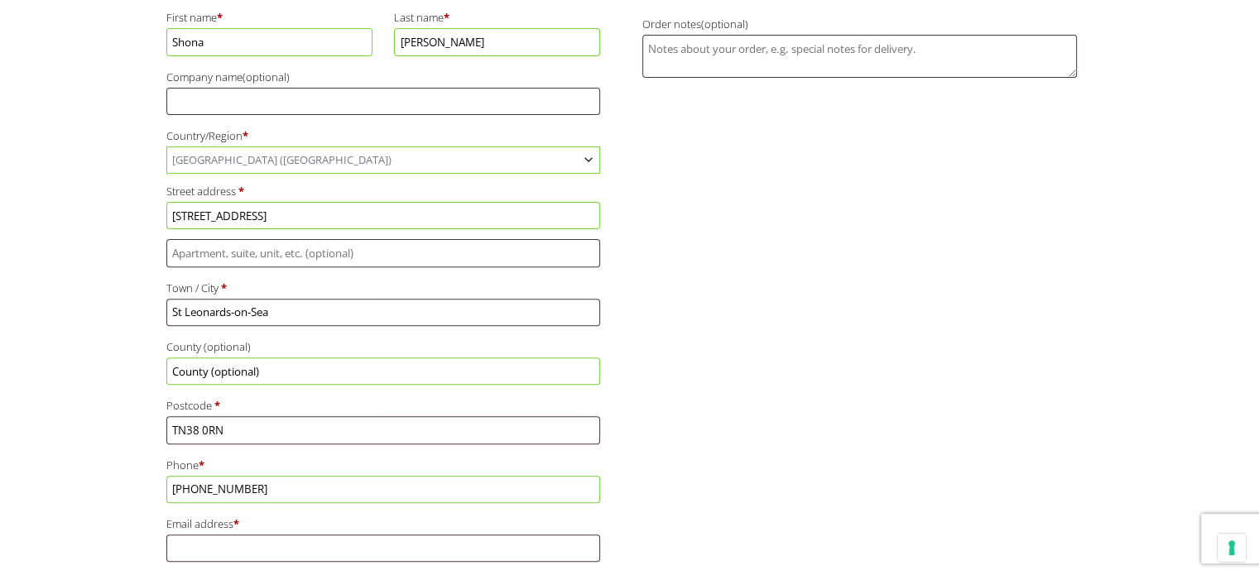
scroll to position [556, 0]
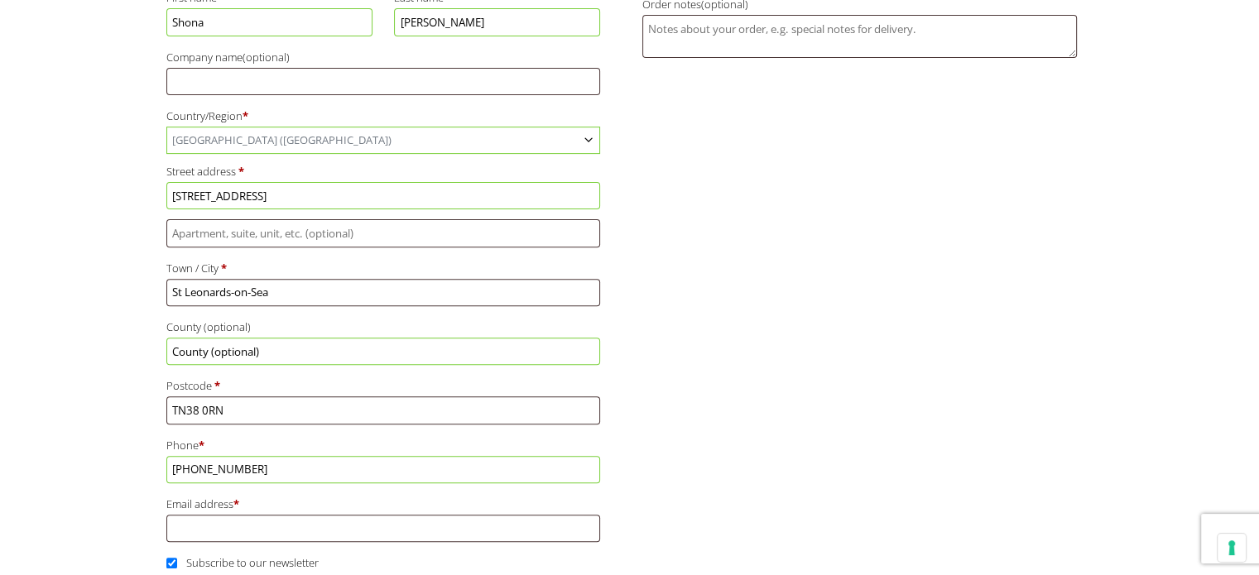
drag, startPoint x: 294, startPoint y: 356, endPoint x: 139, endPoint y: 349, distance: 154.9
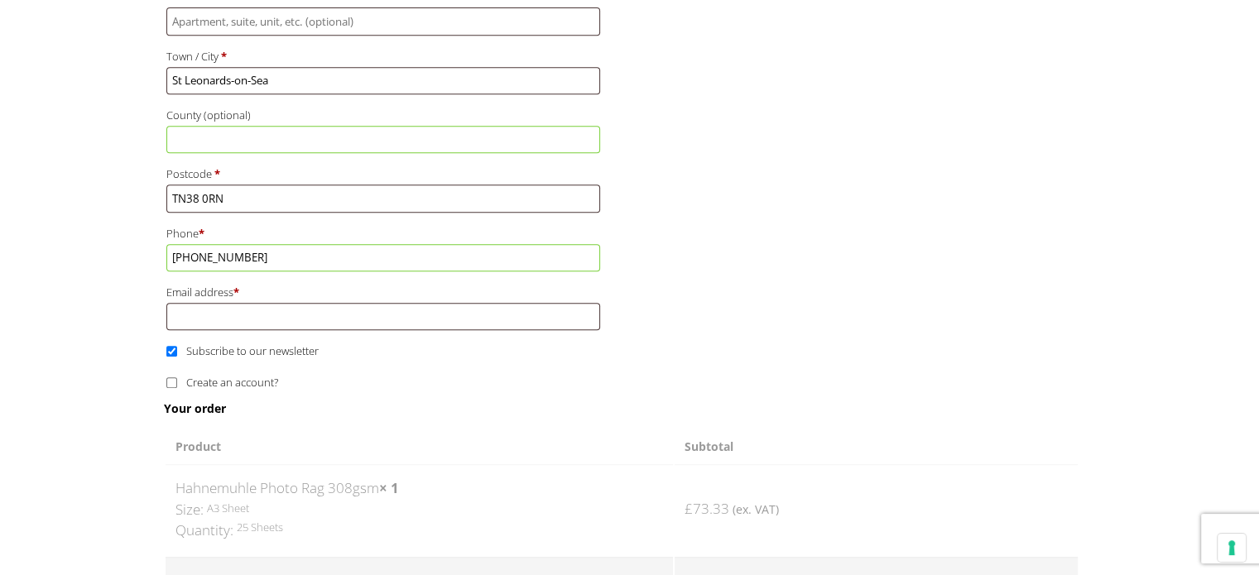
scroll to position [768, 0]
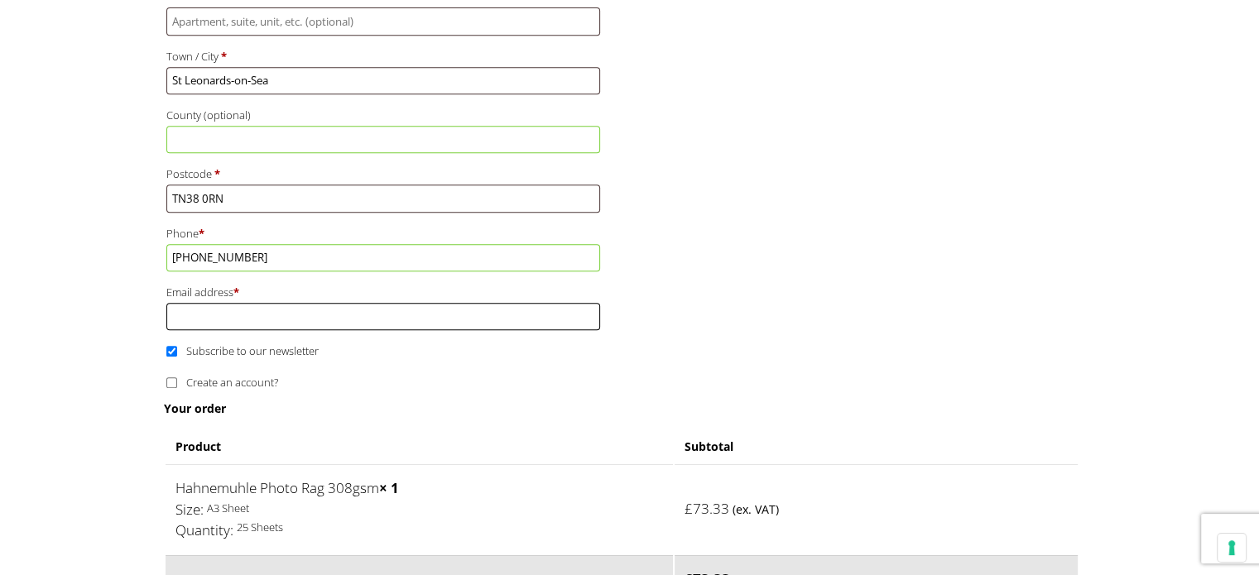
click at [191, 318] on input "Email address *" at bounding box center [383, 316] width 434 height 27
type input "shona.waldron@gmail.com"
click at [169, 351] on input "Subscribe to our newsletter" at bounding box center [171, 351] width 11 height 11
checkbox input "false"
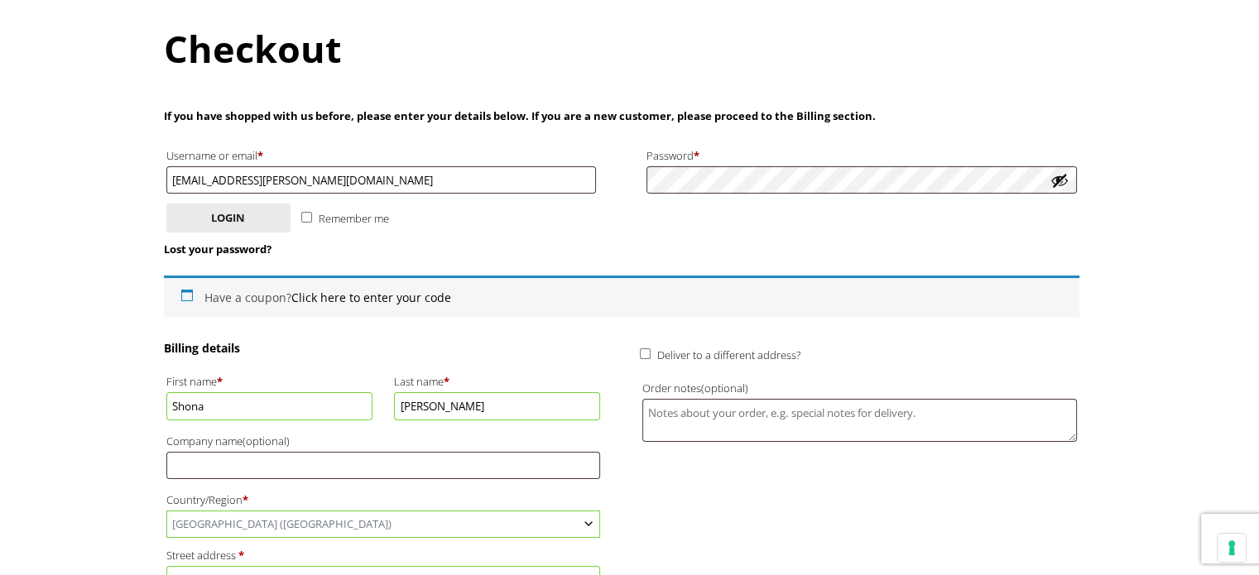
scroll to position [159, 0]
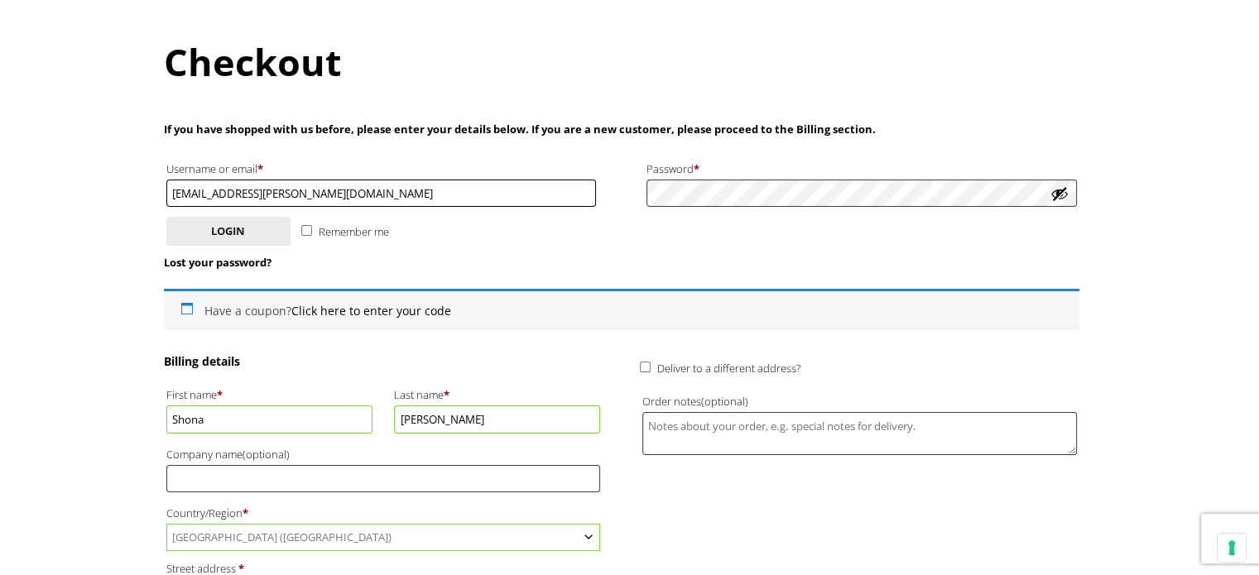
drag, startPoint x: 324, startPoint y: 196, endPoint x: 113, endPoint y: 181, distance: 211.5
click at [113, 181] on body "NEXT DAY DELIVERY * Exceptions Apply About Contact Customer Support Register LO…" at bounding box center [629, 128] width 1259 height 575
click at [71, 289] on body "NEXT DAY DELIVERY * Exceptions Apply About Contact Customer Support Register LO…" at bounding box center [629, 128] width 1259 height 575
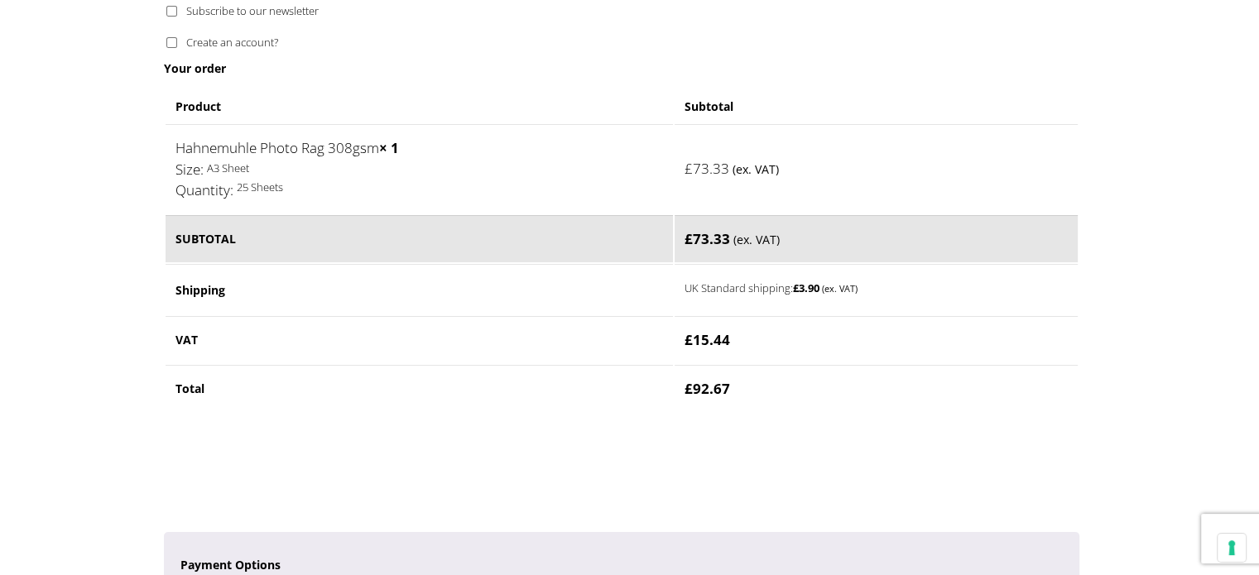
scroll to position [1107, 0]
click at [808, 282] on bdi "£ 3.90" at bounding box center [806, 288] width 26 height 15
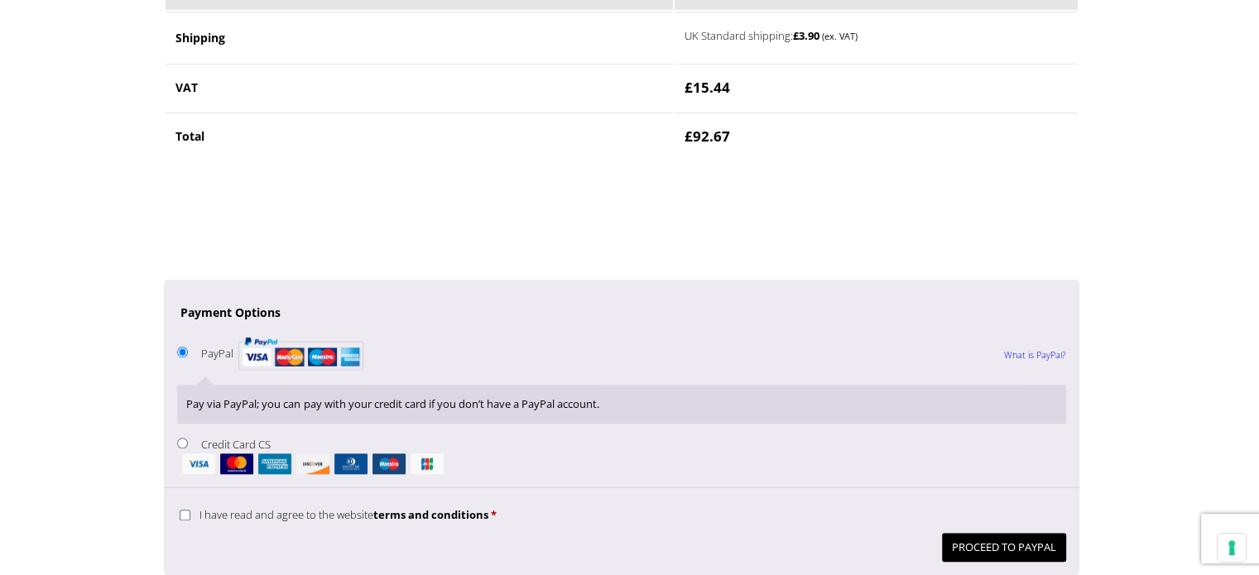
scroll to position [1342, 0]
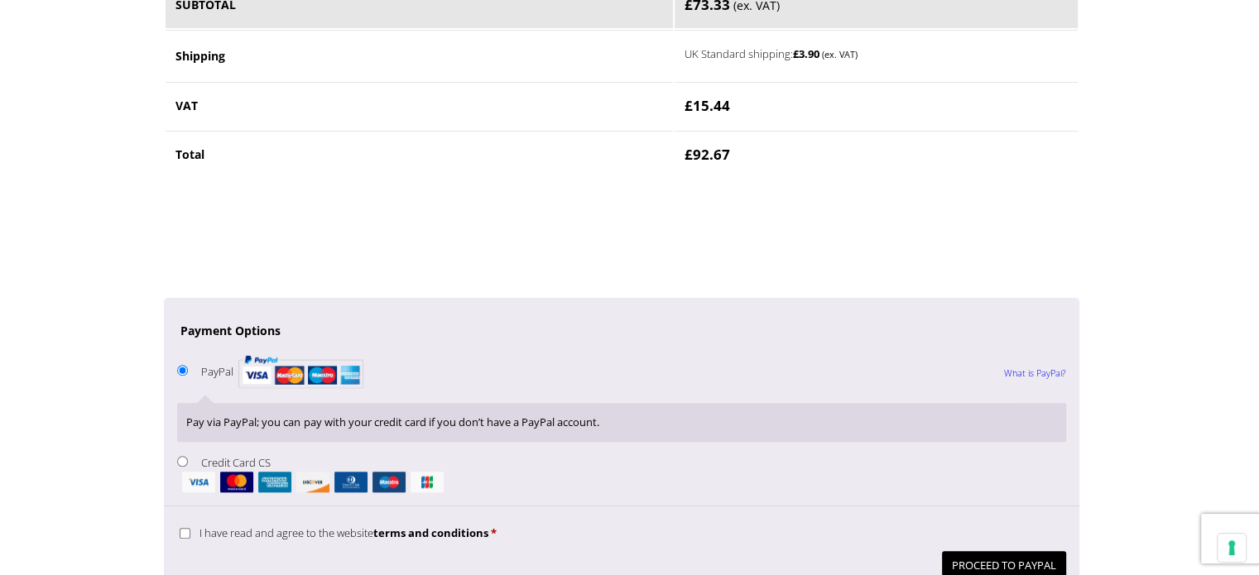
click at [184, 460] on input "Credit Card CS" at bounding box center [182, 461] width 11 height 11
radio input "true"
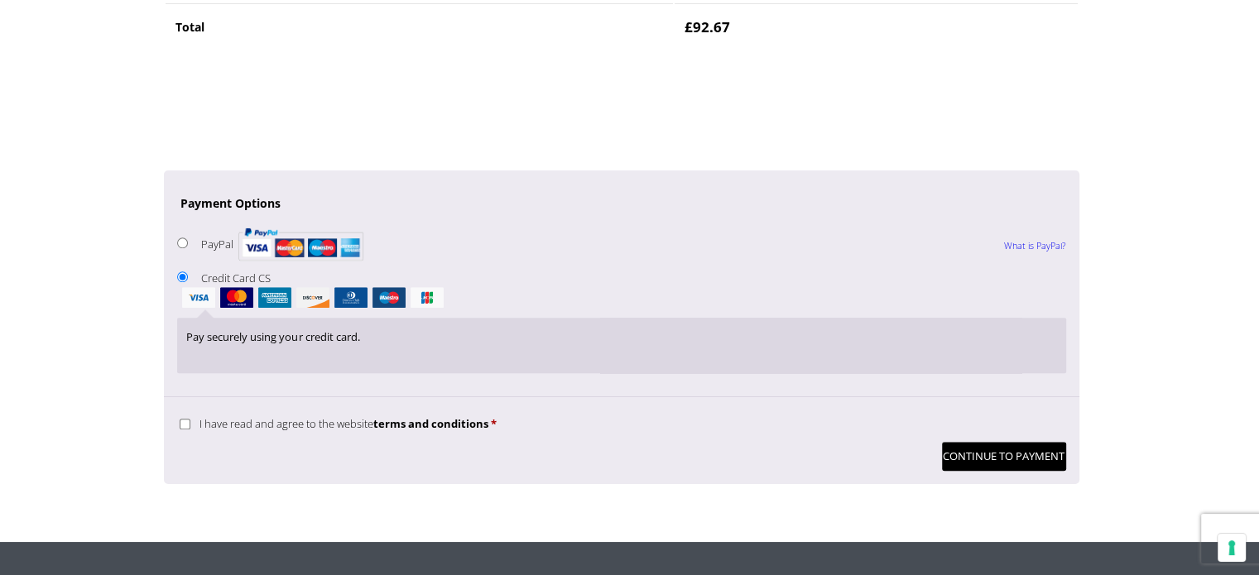
scroll to position [1501, 0]
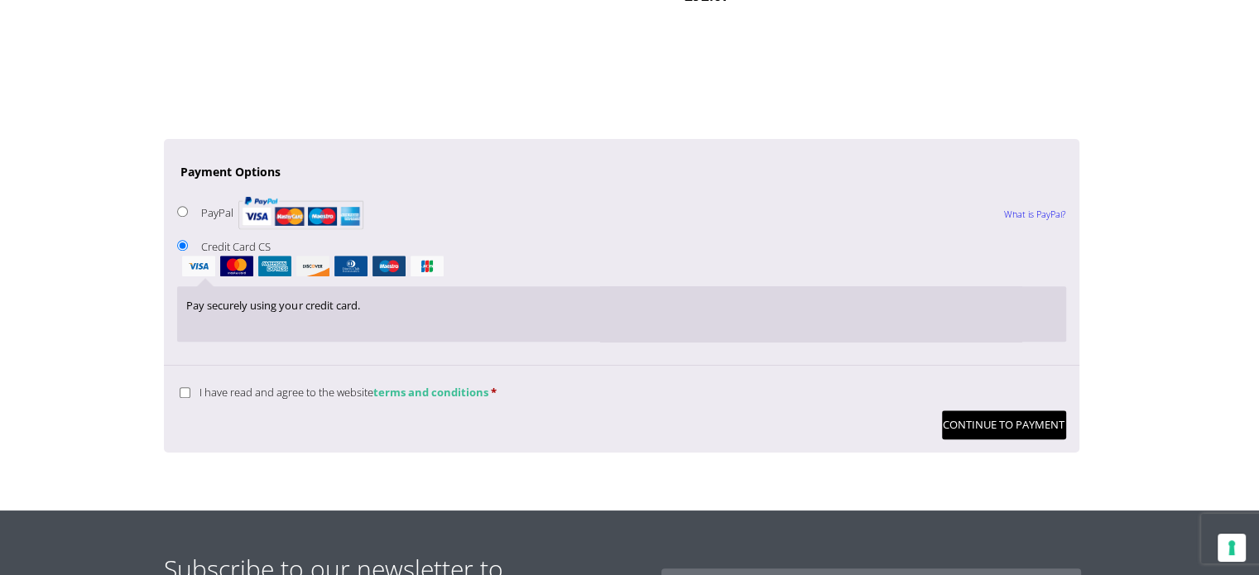
click at [468, 385] on link "terms and conditions" at bounding box center [430, 392] width 115 height 15
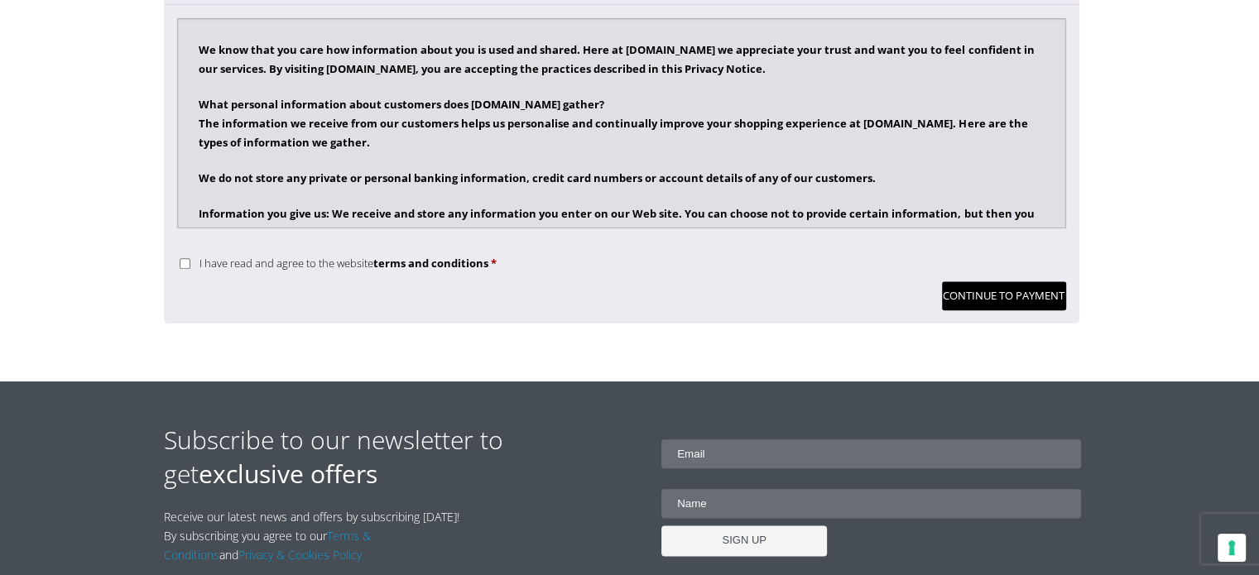
scroll to position [1802, 0]
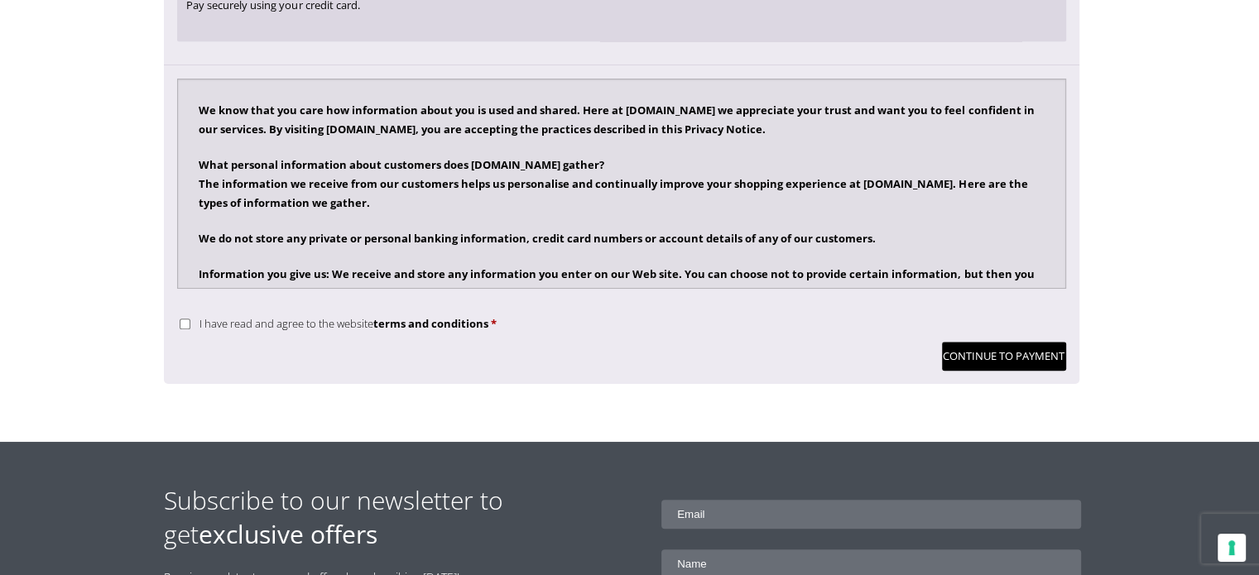
click at [191, 317] on label "I have read and agree to the website terms and conditions *" at bounding box center [338, 323] width 317 height 15
click at [190, 319] on input "I have read and agree to the website terms and conditions *" at bounding box center [185, 324] width 11 height 11
checkbox input "true"
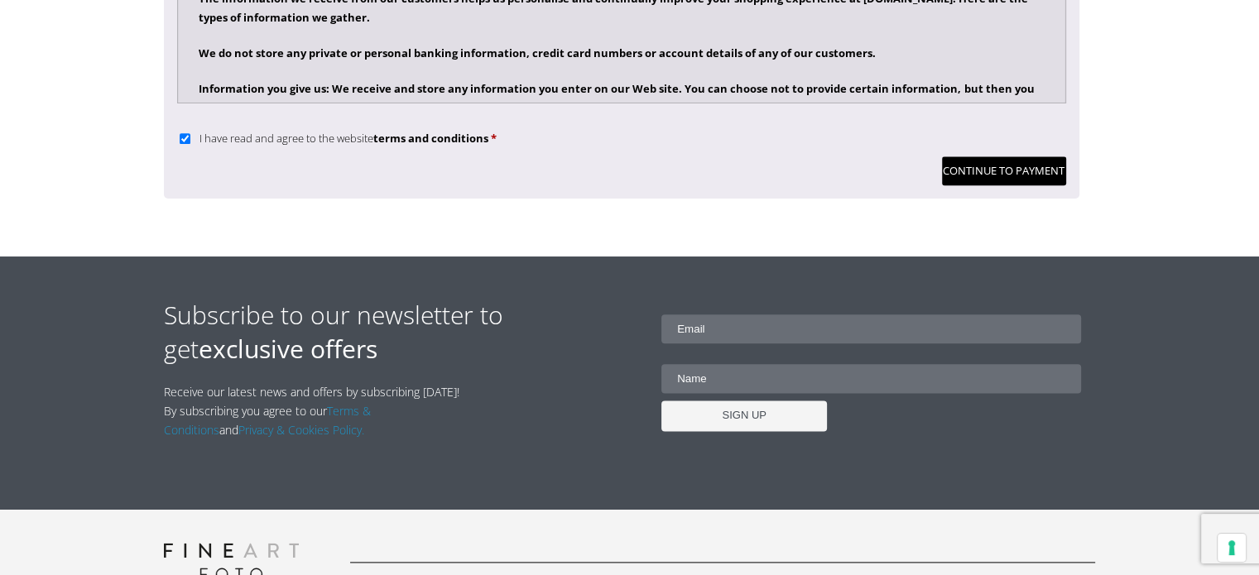
scroll to position [1999, 0]
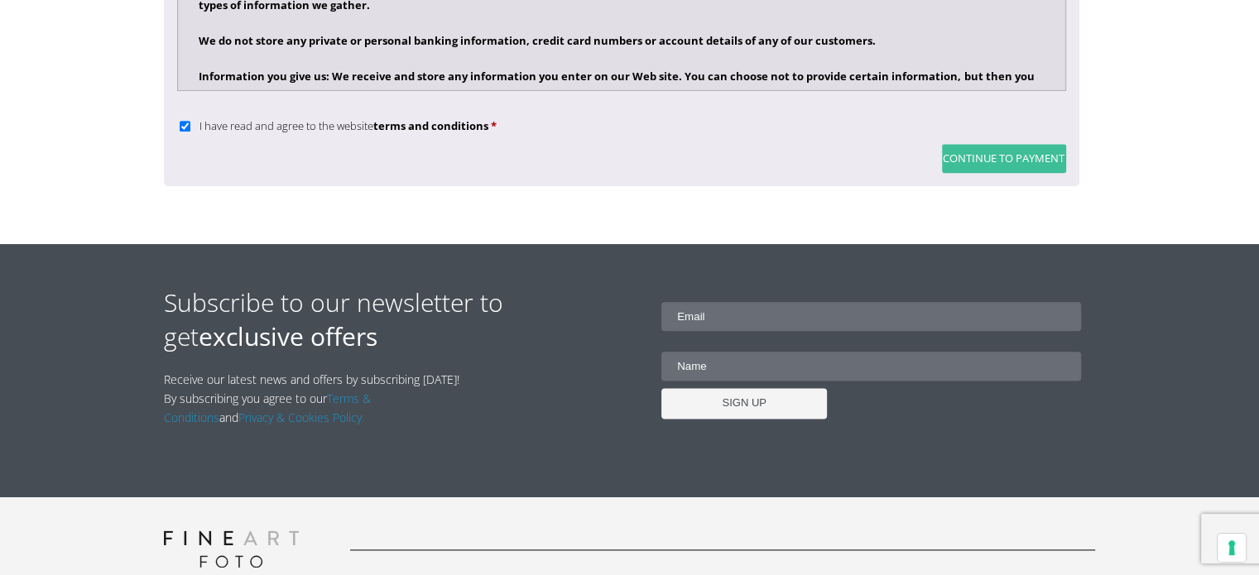
click at [994, 154] on button "Continue to Payment" at bounding box center [1004, 158] width 124 height 29
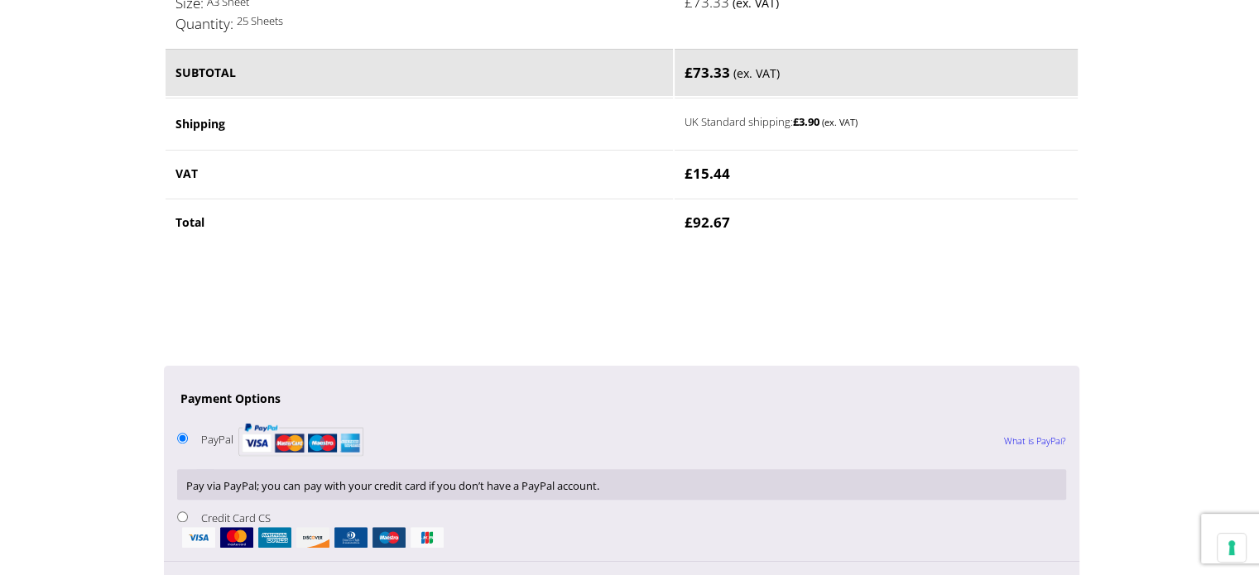
scroll to position [1274, 0]
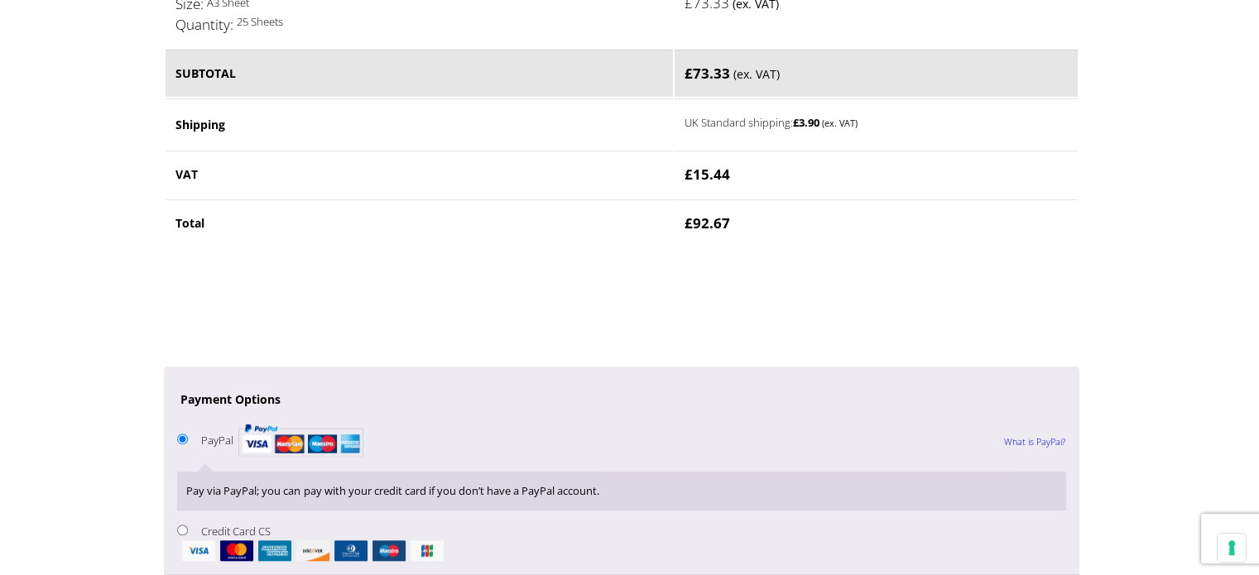
click at [819, 122] on bdi "£ 3.90" at bounding box center [806, 122] width 26 height 15
click at [738, 112] on label "UK Standard shipping: £ 3.90 (ex. VAT)" at bounding box center [856, 122] width 344 height 20
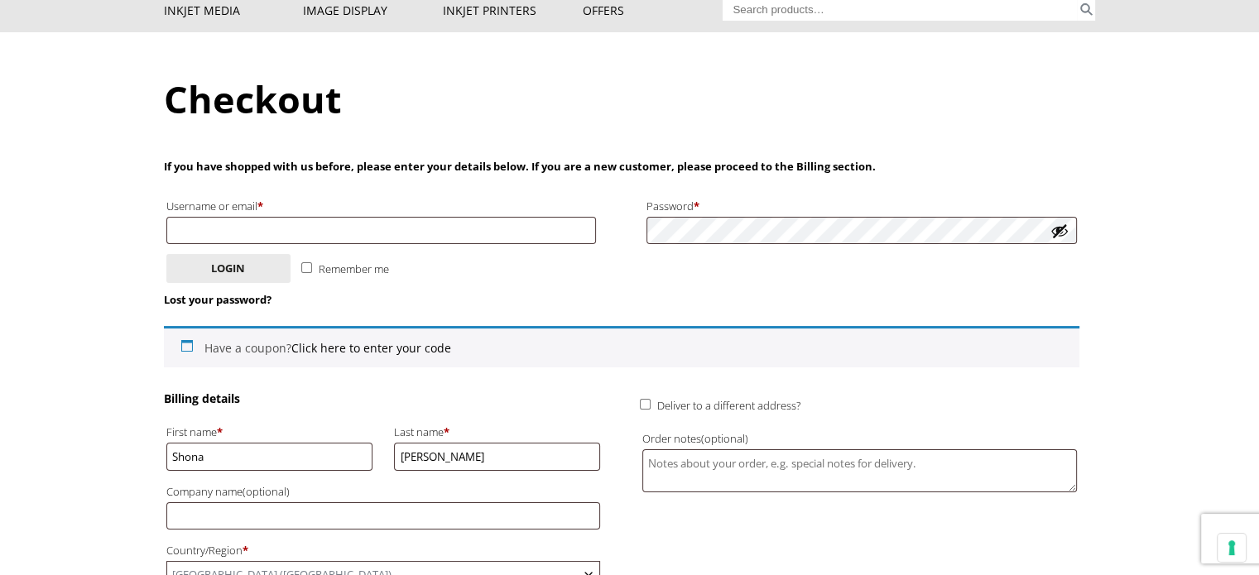
scroll to position [0, 0]
